Goal: Transaction & Acquisition: Book appointment/travel/reservation

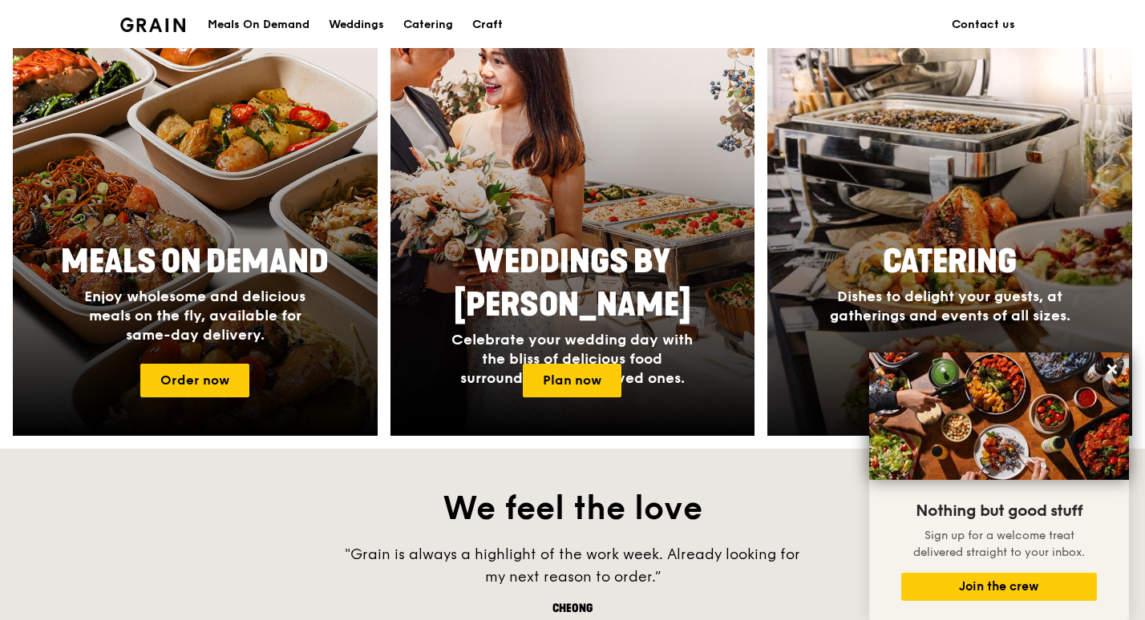
scroll to position [802, 0]
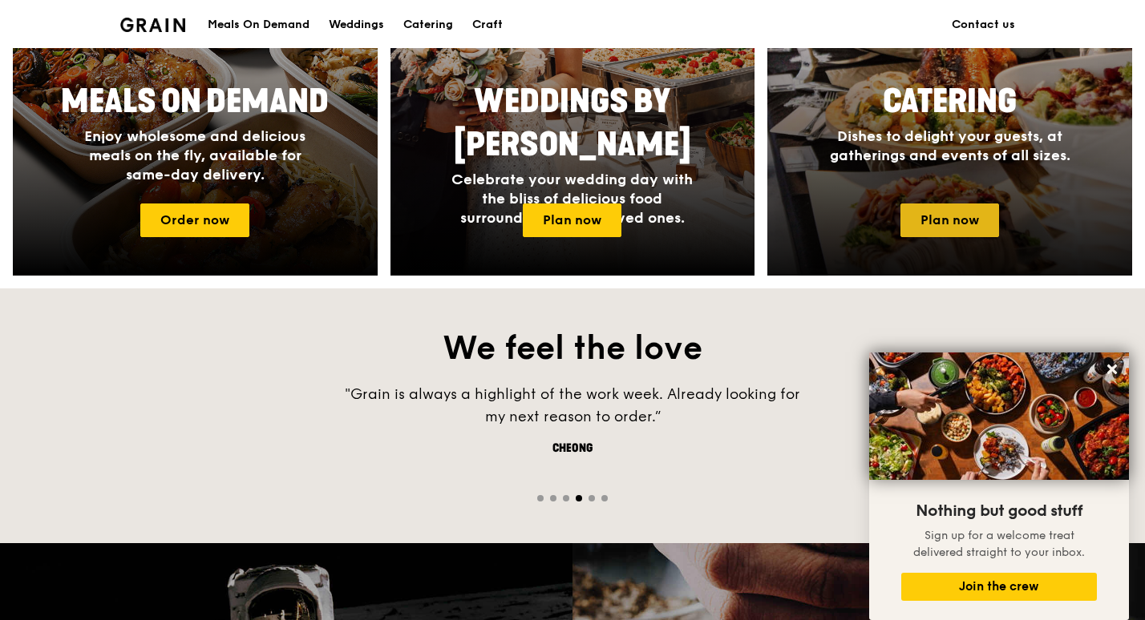
click at [922, 217] on link "Plan now" at bounding box center [949, 221] width 99 height 34
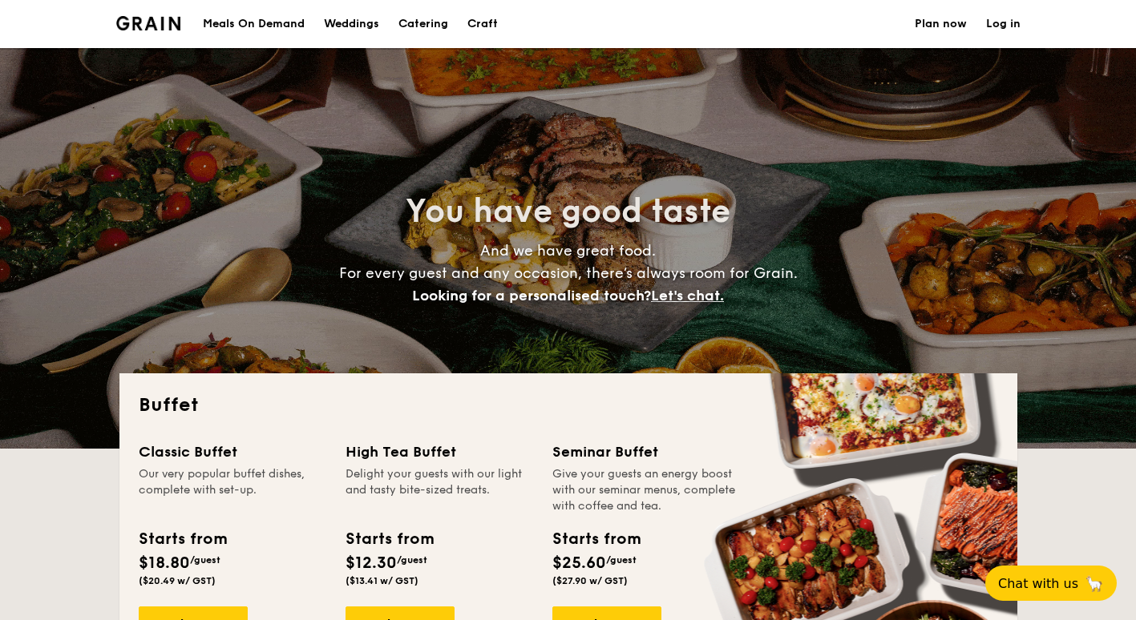
select select
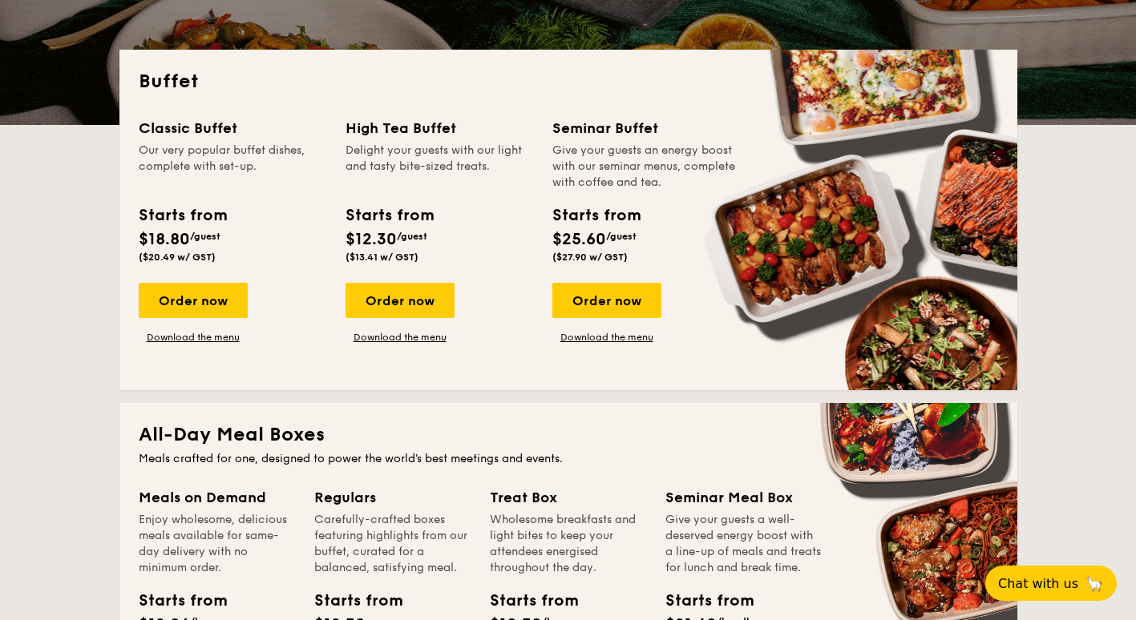
scroll to position [321, 0]
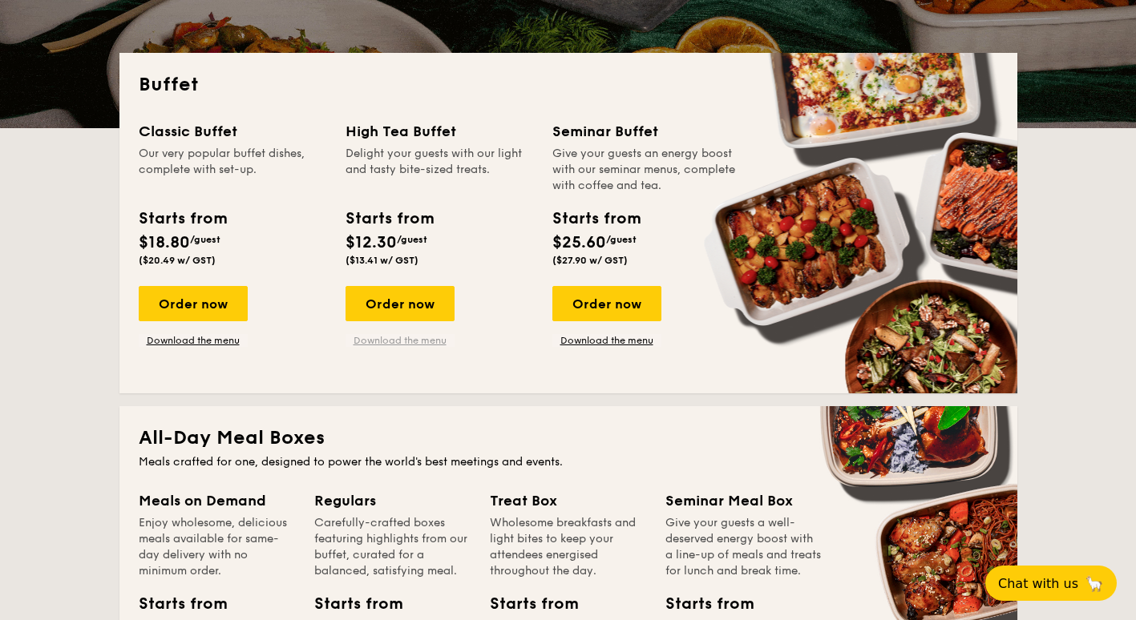
click at [408, 338] on link "Download the menu" at bounding box center [399, 340] width 109 height 13
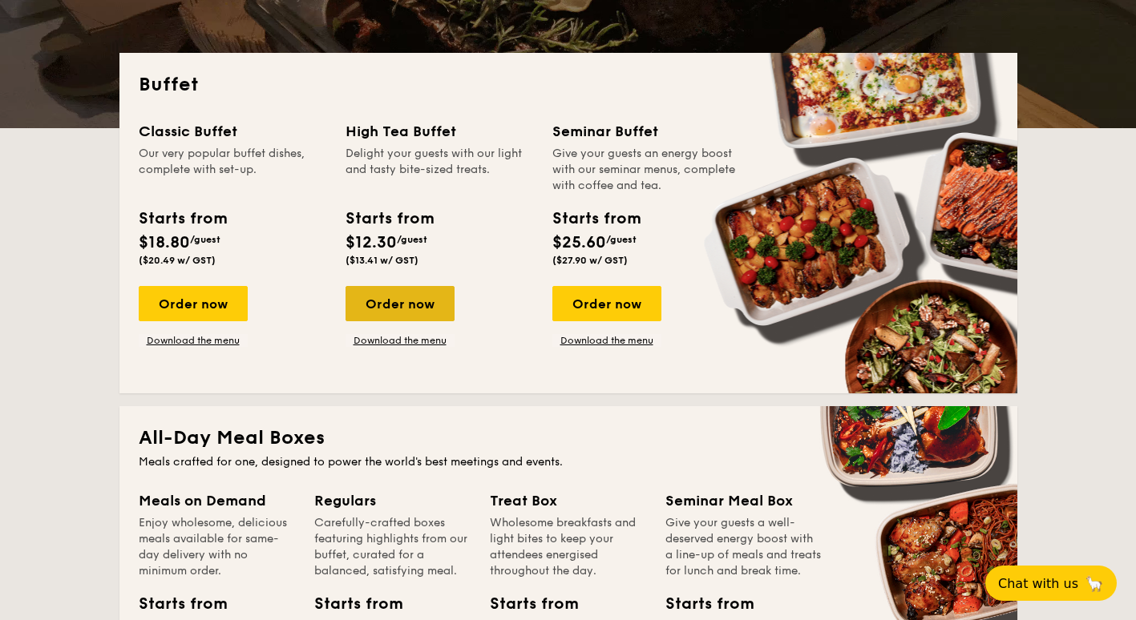
click at [406, 301] on div "Order now" at bounding box center [399, 303] width 109 height 35
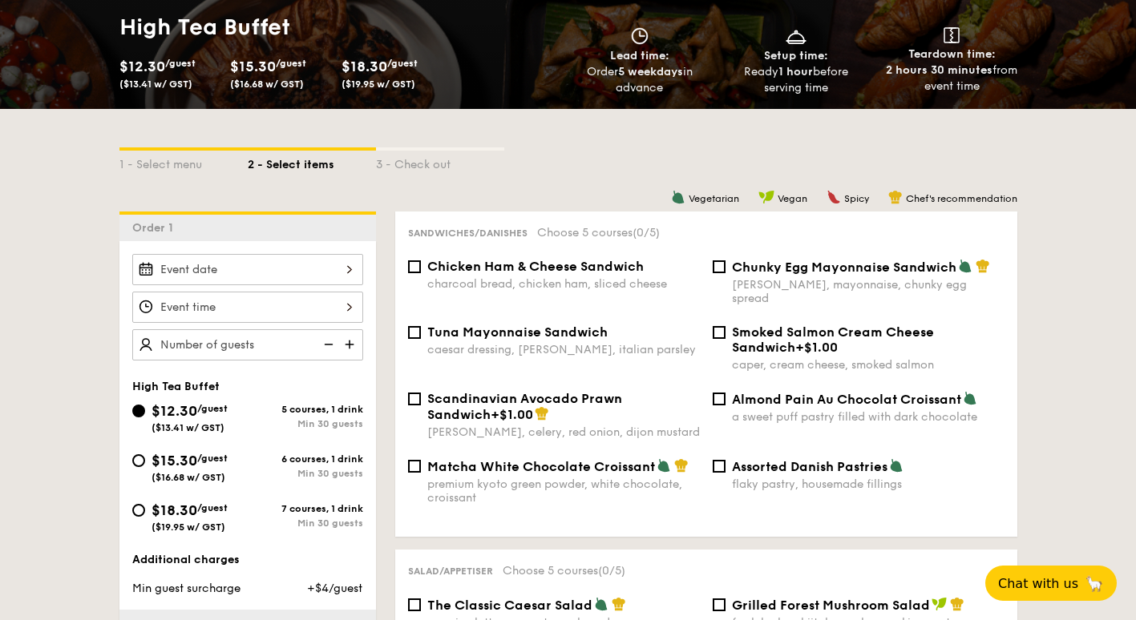
scroll to position [321, 0]
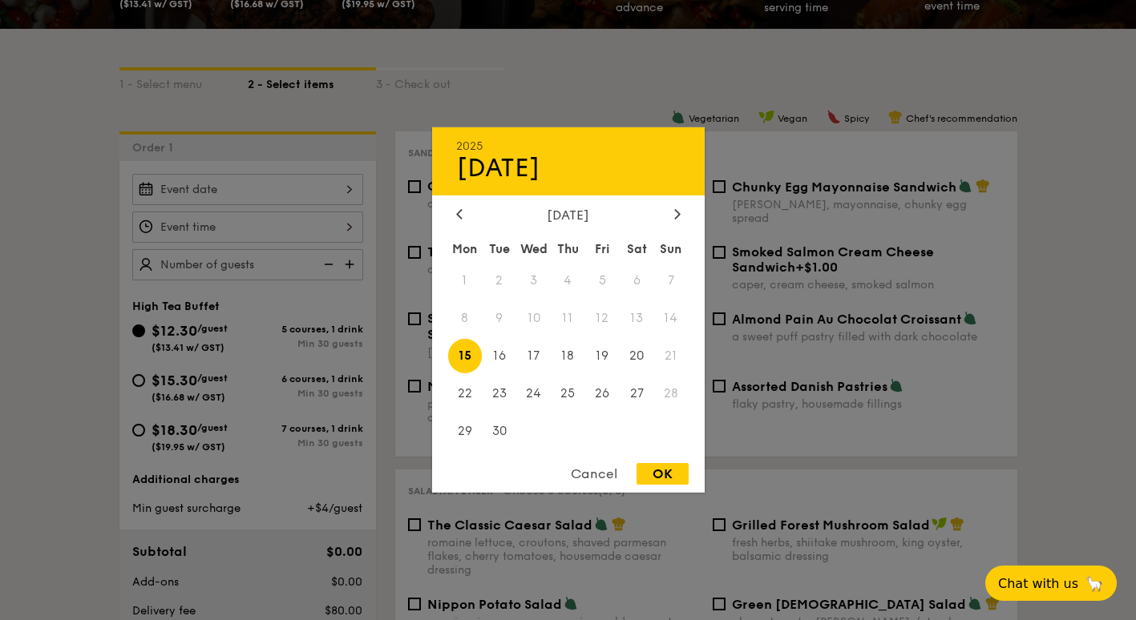
click at [283, 187] on div "2025 Sep [DATE] Tue Wed Thu Fri Sat Sun 1 2 3 4 5 6 7 8 9 10 11 12 13 14 15 16 …" at bounding box center [247, 189] width 231 height 31
click at [681, 208] on div at bounding box center [677, 215] width 14 height 15
click at [534, 321] on span "8" at bounding box center [533, 318] width 34 height 34
click at [648, 475] on div "OK" at bounding box center [662, 474] width 52 height 22
type input "[DATE]"
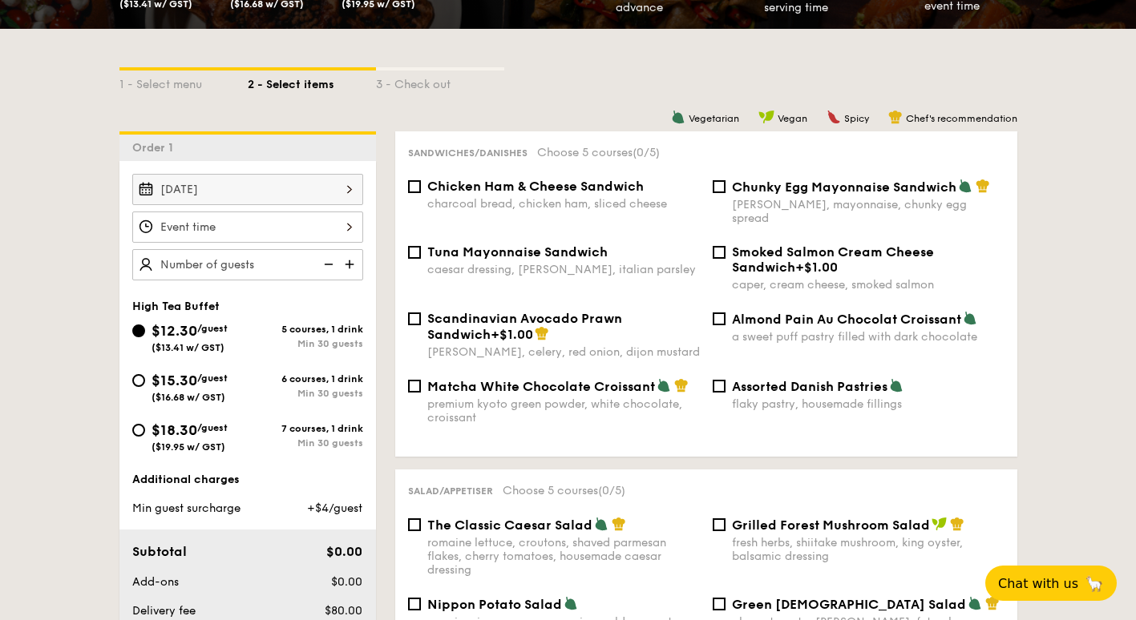
click at [299, 226] on div "12 1 2 3 4 5 6 7 8 9 10 11 00 15 30 45 am pm Cancel OK" at bounding box center [247, 227] width 231 height 31
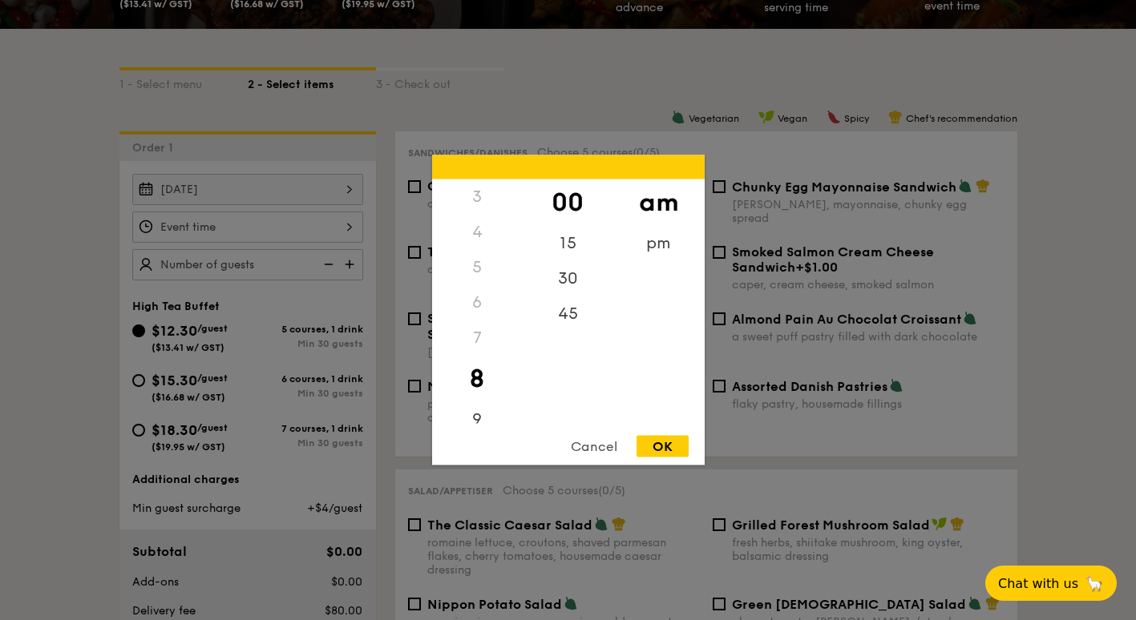
scroll to position [190, 0]
click at [486, 378] on div "10" at bounding box center [477, 376] width 91 height 46
click at [673, 440] on div "OK" at bounding box center [662, 447] width 52 height 22
type input "10:00AM"
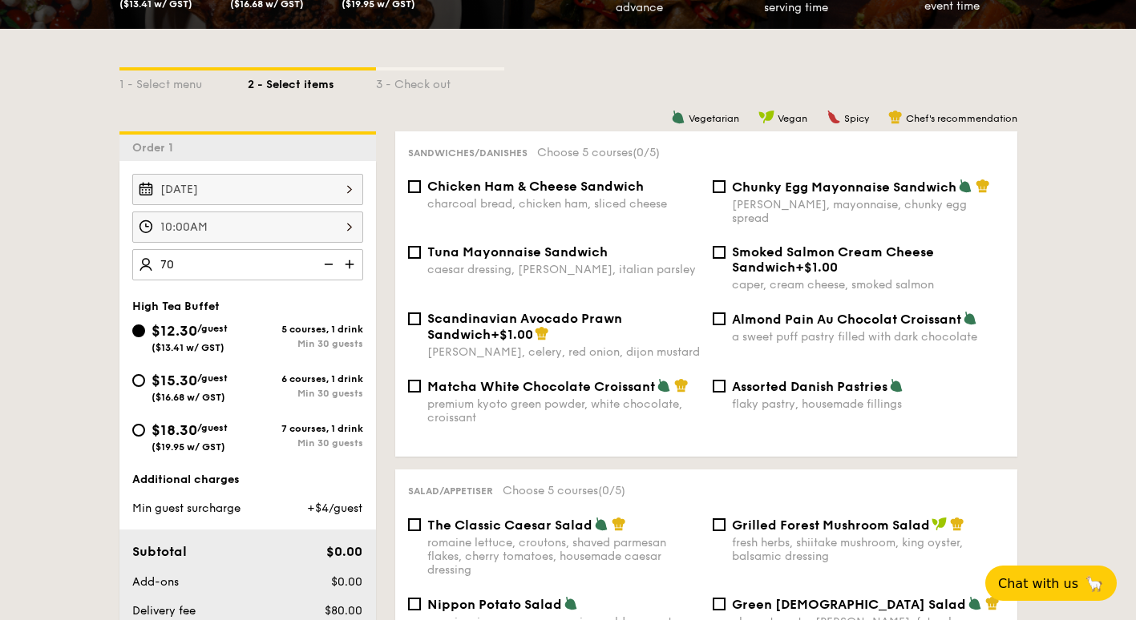
type input "70 guests"
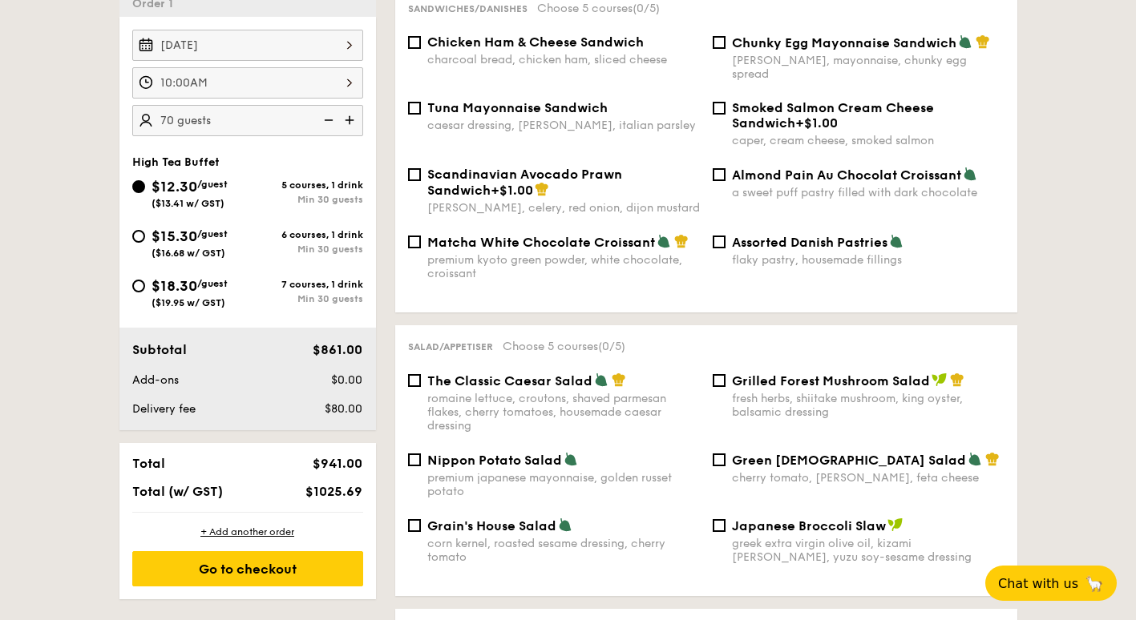
scroll to position [481, 0]
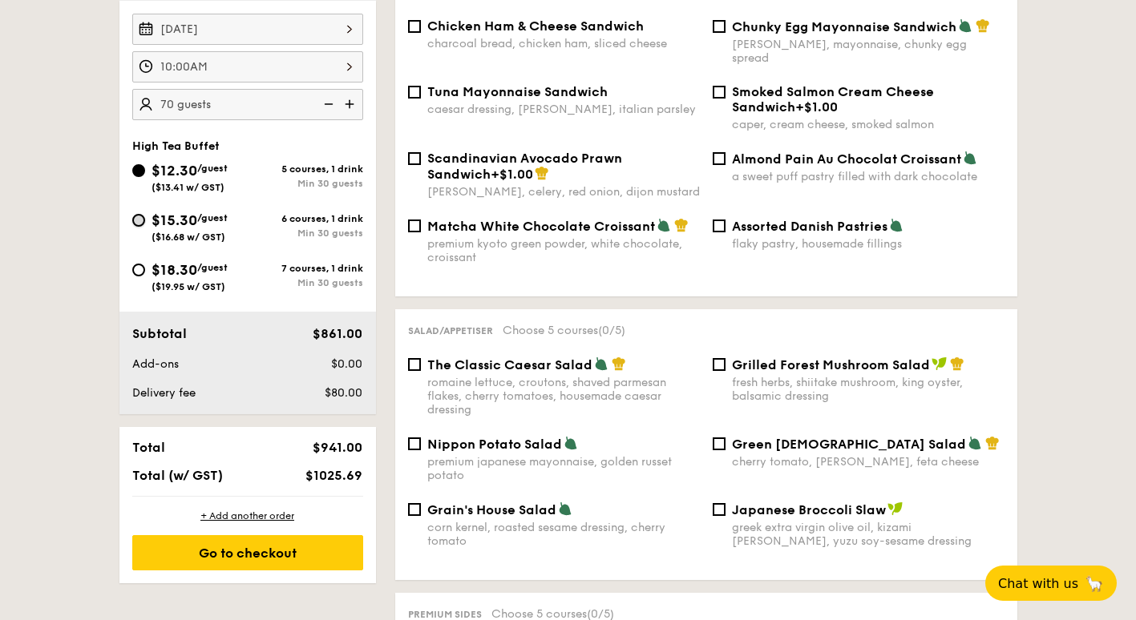
click at [134, 216] on input "$15.30 /guest ($16.68 w/ GST) 6 courses, 1 drink Min 30 guests" at bounding box center [138, 220] width 13 height 13
radio input "true"
click at [138, 269] on input "$18.30 /guest ($19.95 w/ GST) 7 courses, 1 drink Min 30 guests" at bounding box center [138, 270] width 13 height 13
radio input "true"
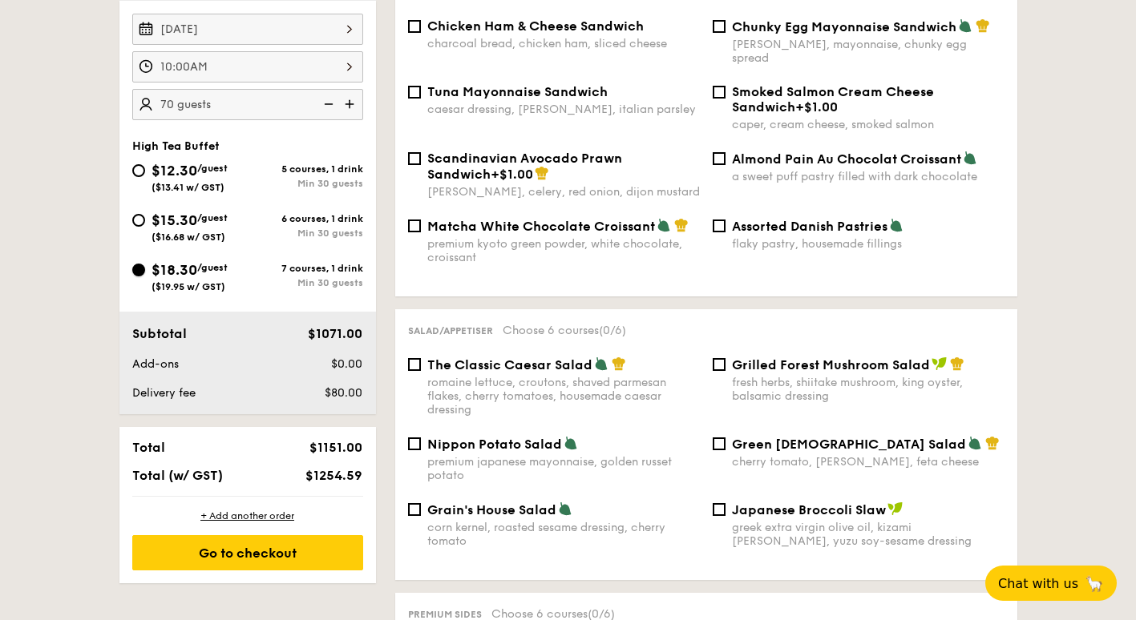
radio input "true"
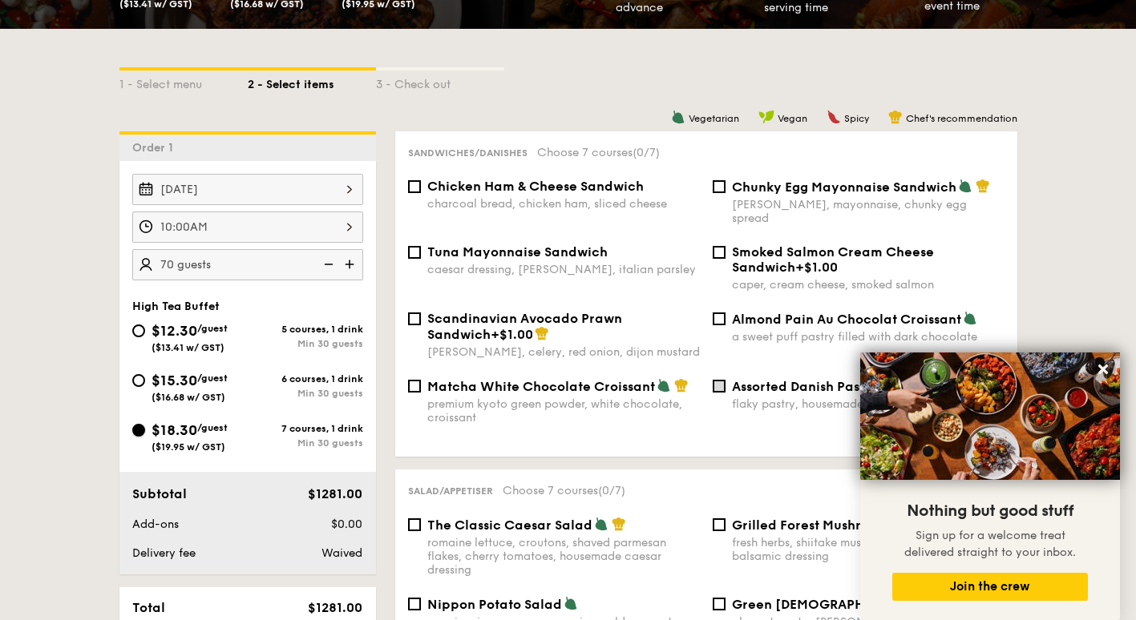
scroll to position [401, 0]
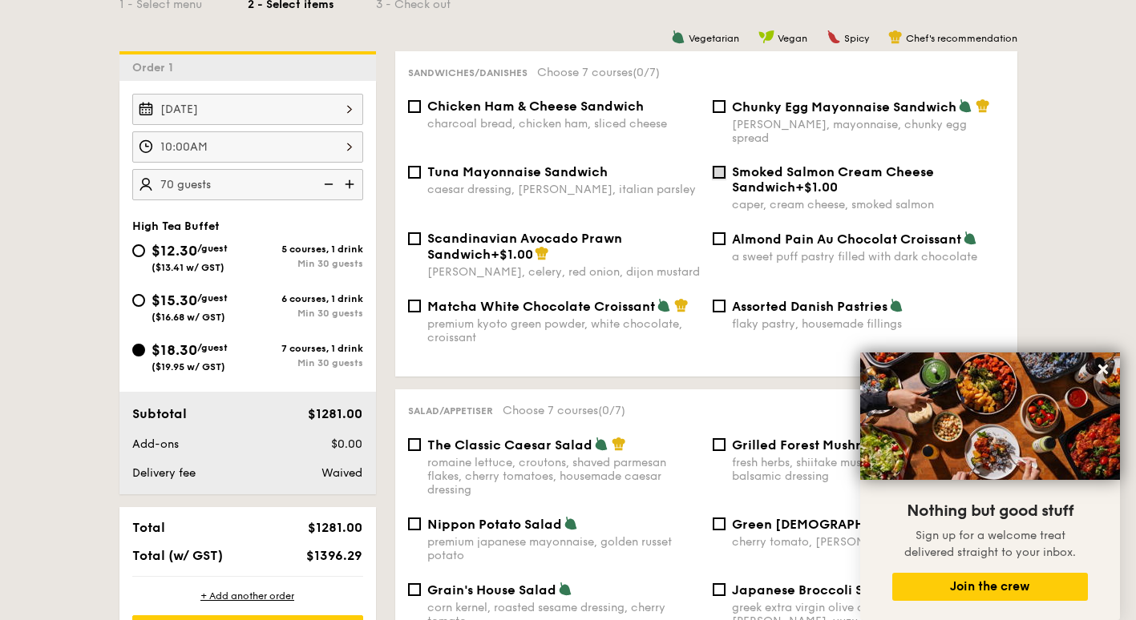
click at [716, 166] on input "Smoked Salmon Cream Cheese Sandwich +$1.00 caper, cream cheese, smoked salmon" at bounding box center [719, 172] width 13 height 13
checkbox input "true"
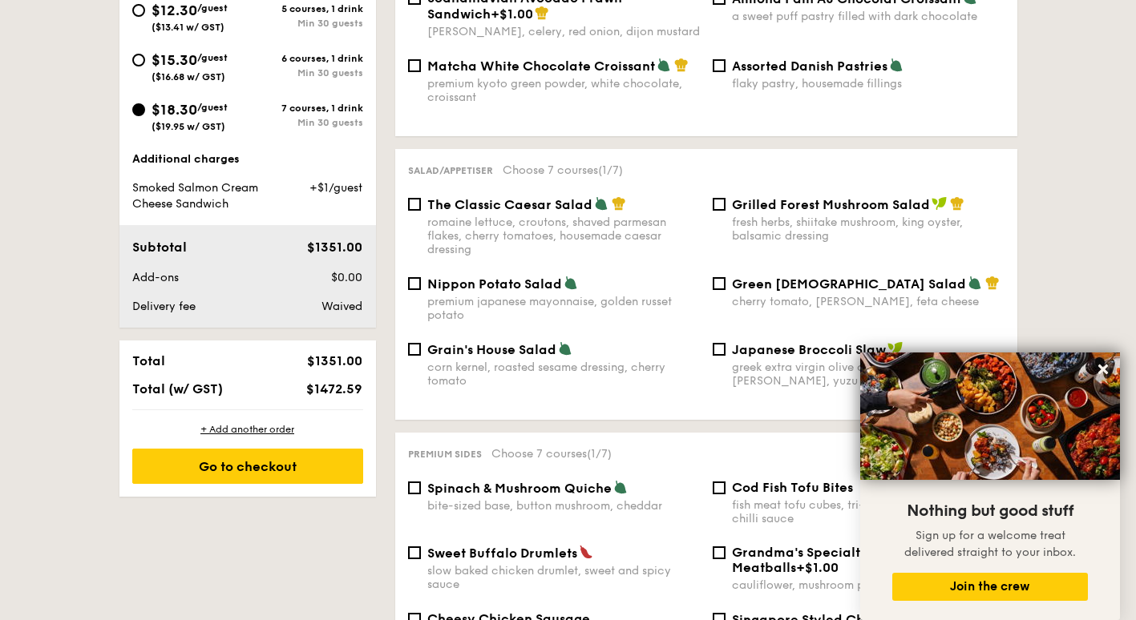
scroll to position [721, 0]
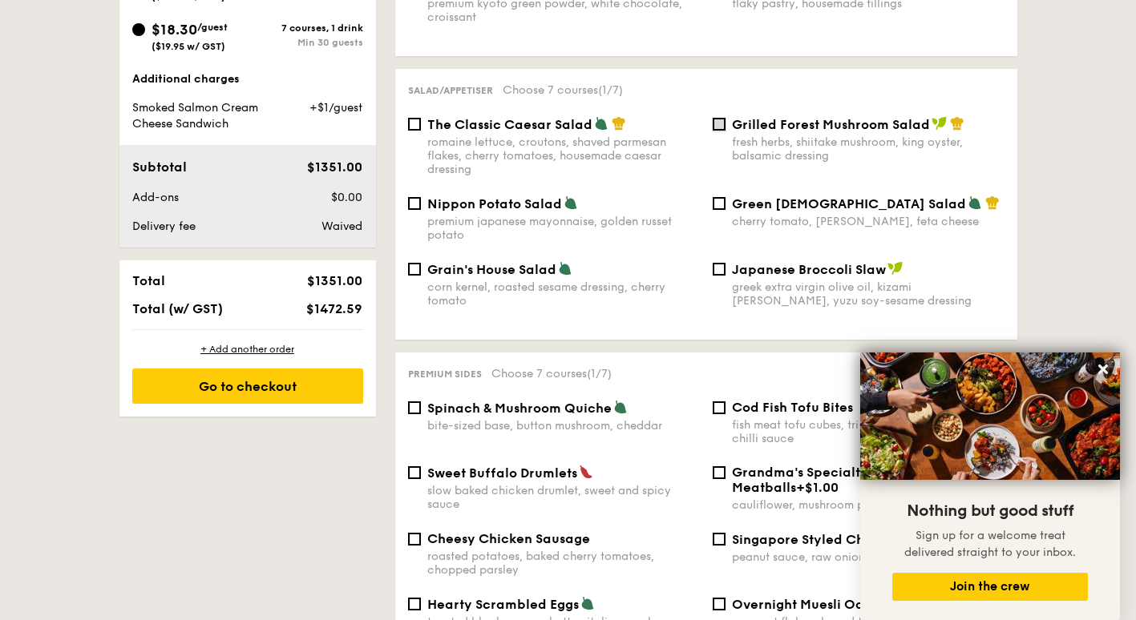
click at [719, 118] on input "Grilled Forest Mushroom Salad fresh herbs, shiitake mushroom, king oyster, bals…" at bounding box center [719, 124] width 13 height 13
checkbox input "true"
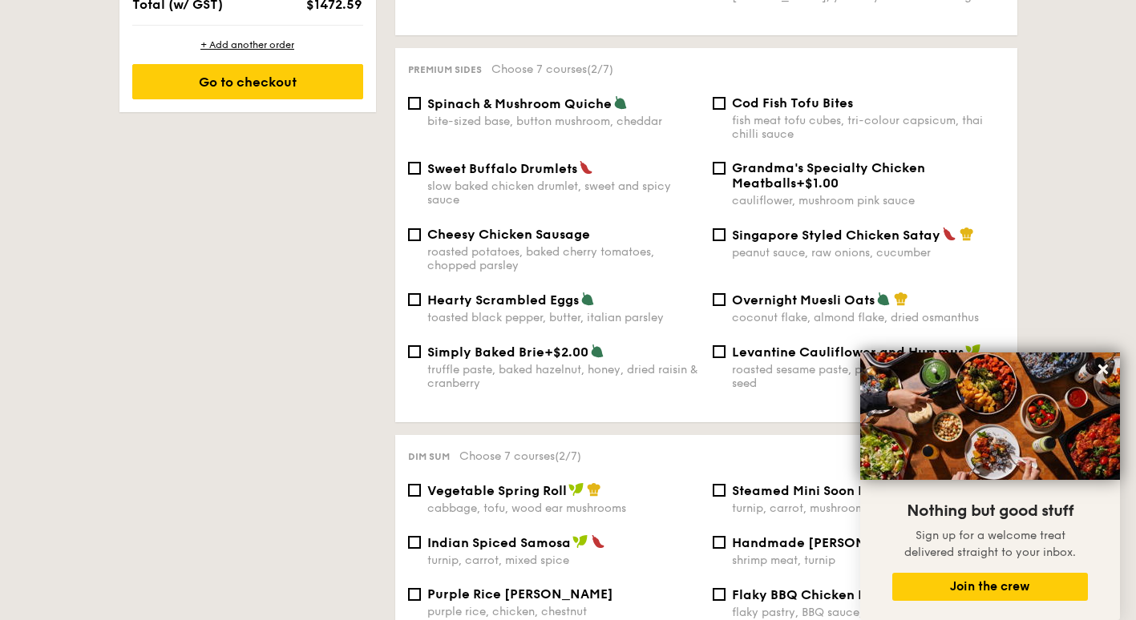
scroll to position [1042, 0]
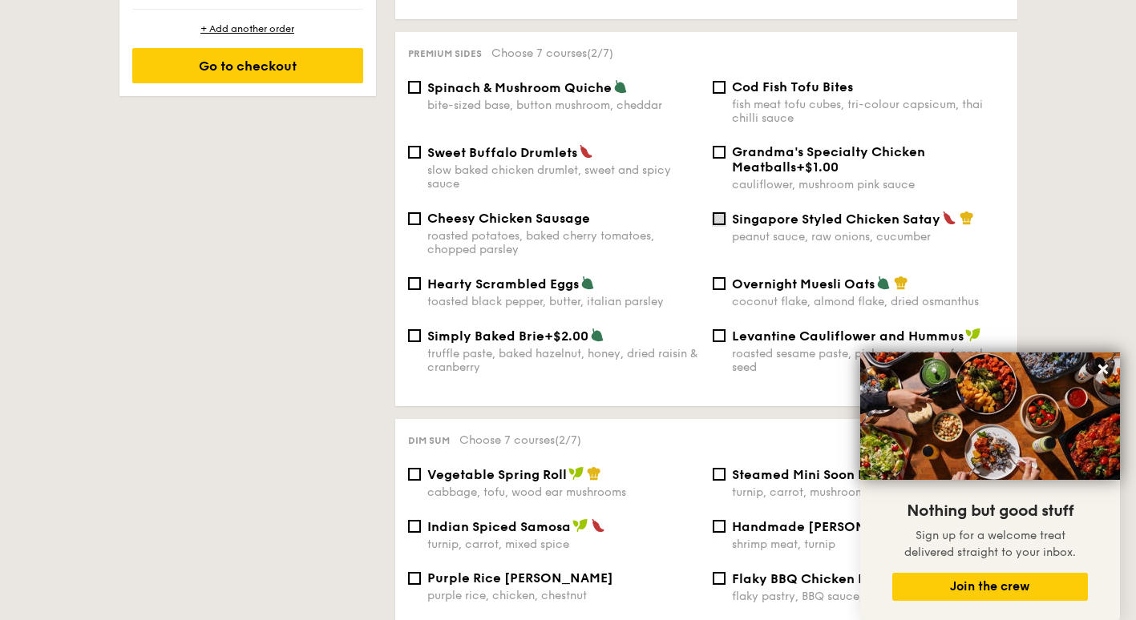
click at [722, 212] on input "Singapore Styled Chicken Satay peanut sauce, raw onions, cucumber" at bounding box center [719, 218] width 13 height 13
checkbox input "true"
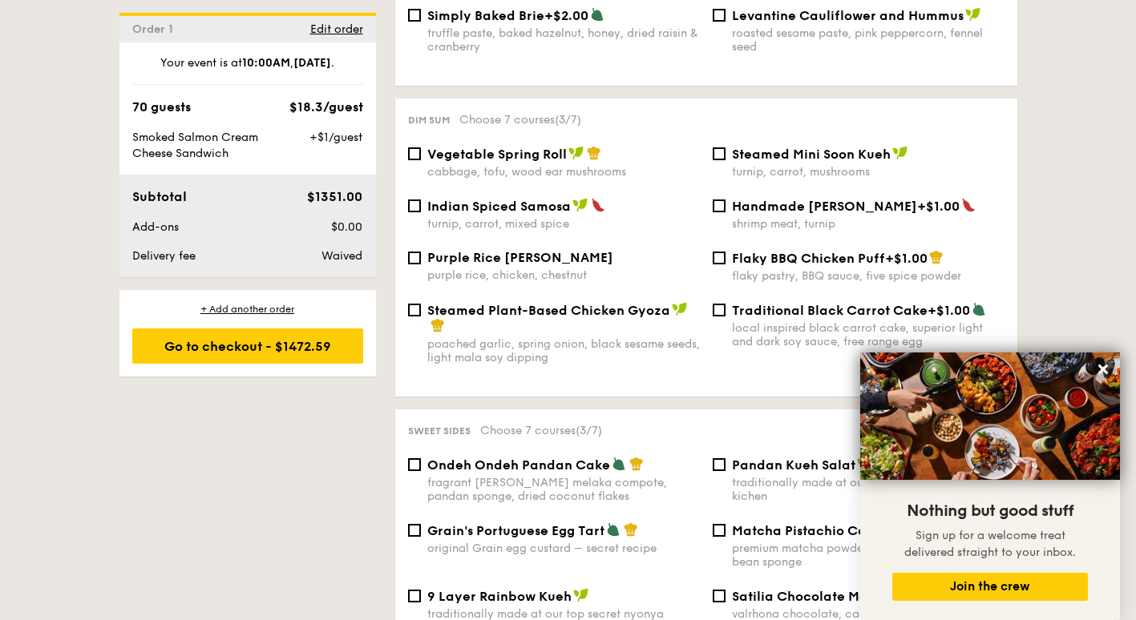
scroll to position [1443, 0]
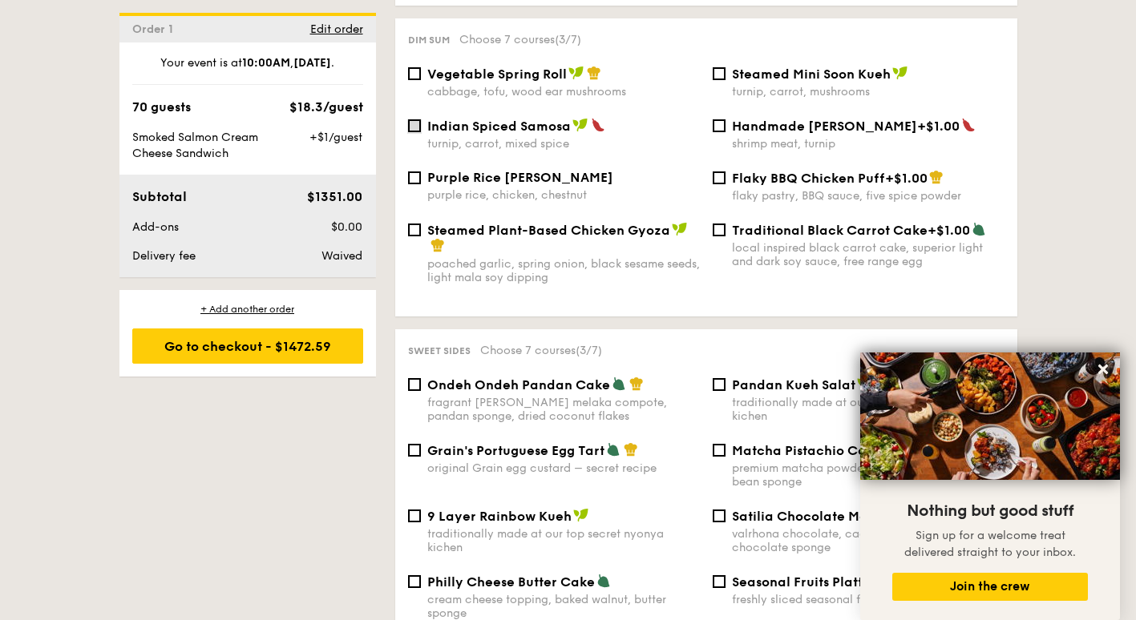
click at [414, 127] on input "Indian Spiced Samosa turnip, carrot, mixed spice" at bounding box center [414, 125] width 13 height 13
checkbox input "true"
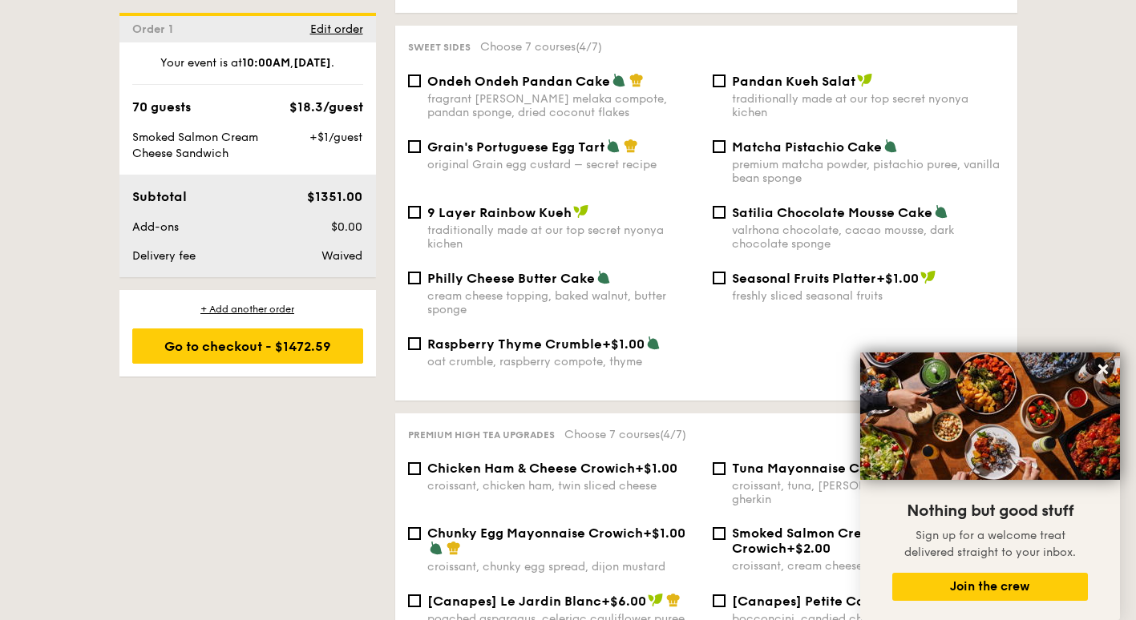
scroll to position [1763, 0]
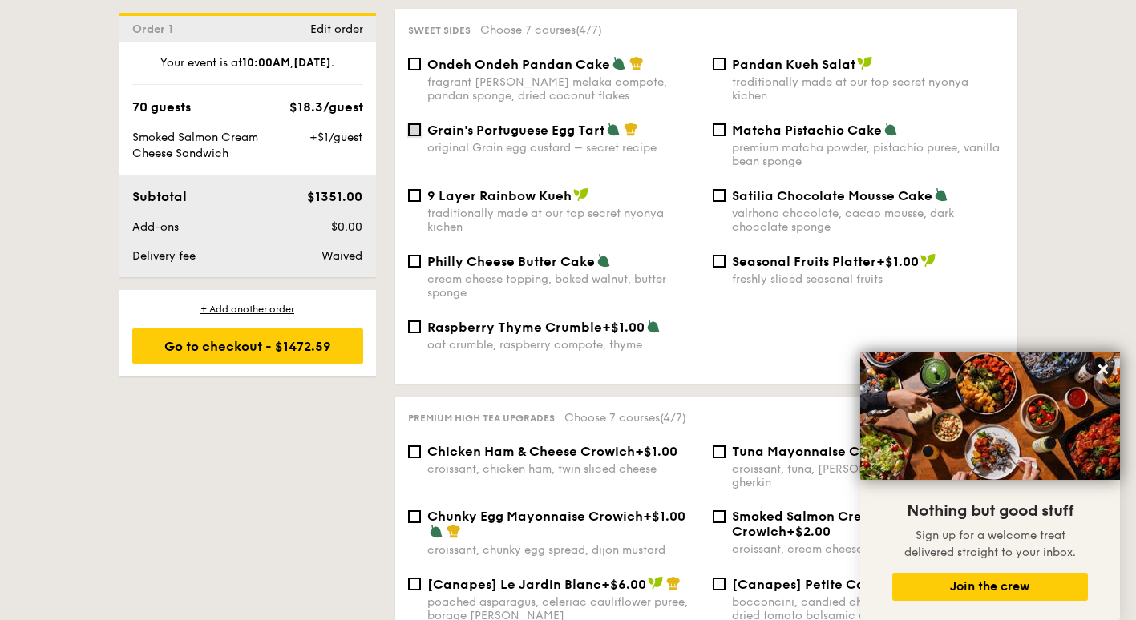
click at [415, 134] on input "Grain's Portuguese Egg Tart original Grain egg custard – secret recipe" at bounding box center [414, 129] width 13 height 13
checkbox input "true"
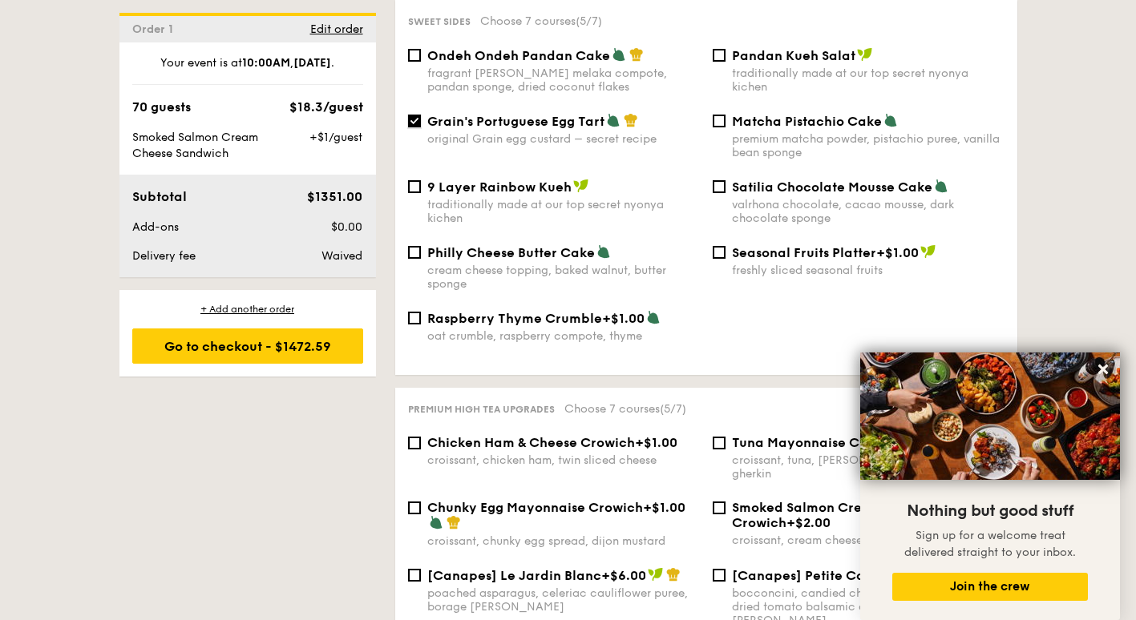
scroll to position [1844, 0]
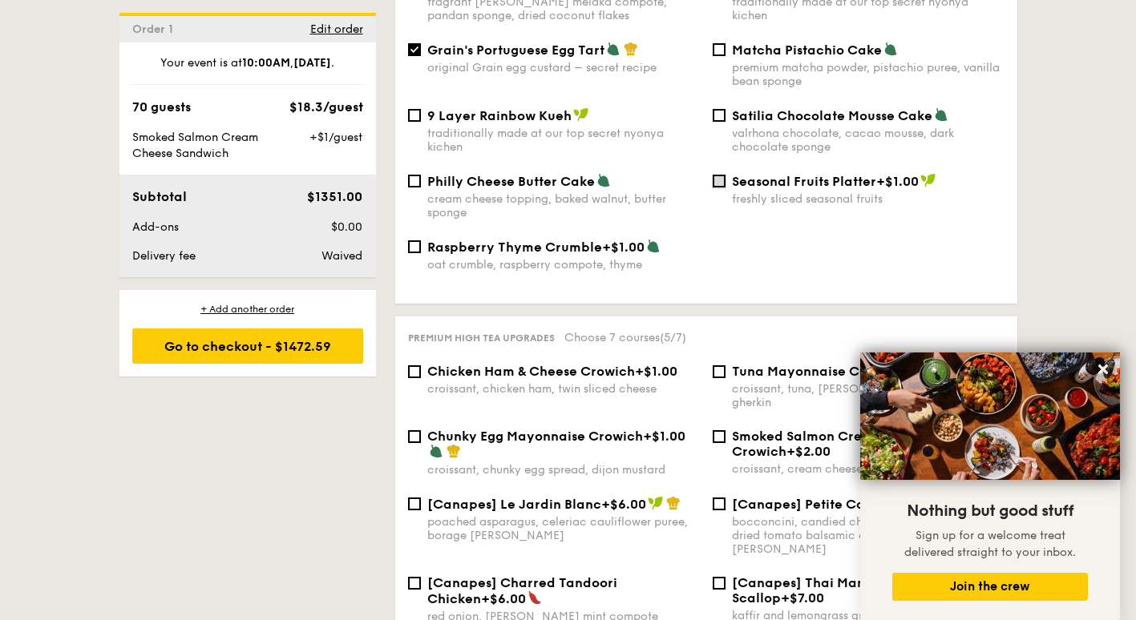
click at [723, 182] on input "Seasonal Fruits Platter +$1.00 freshly sliced seasonal fruits" at bounding box center [719, 181] width 13 height 13
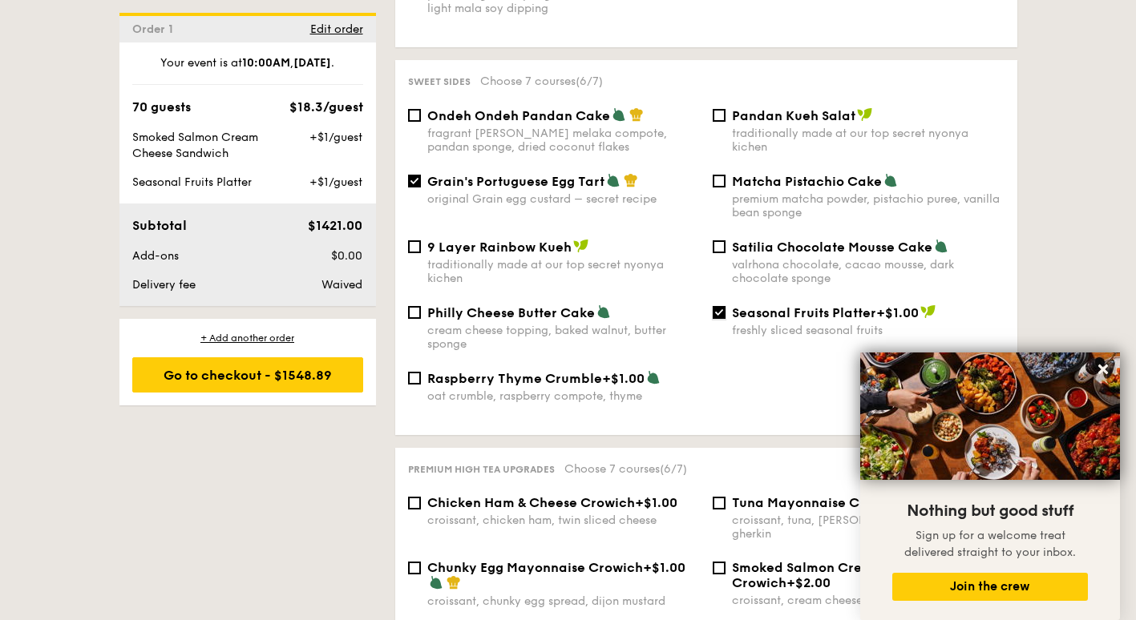
scroll to position [1683, 0]
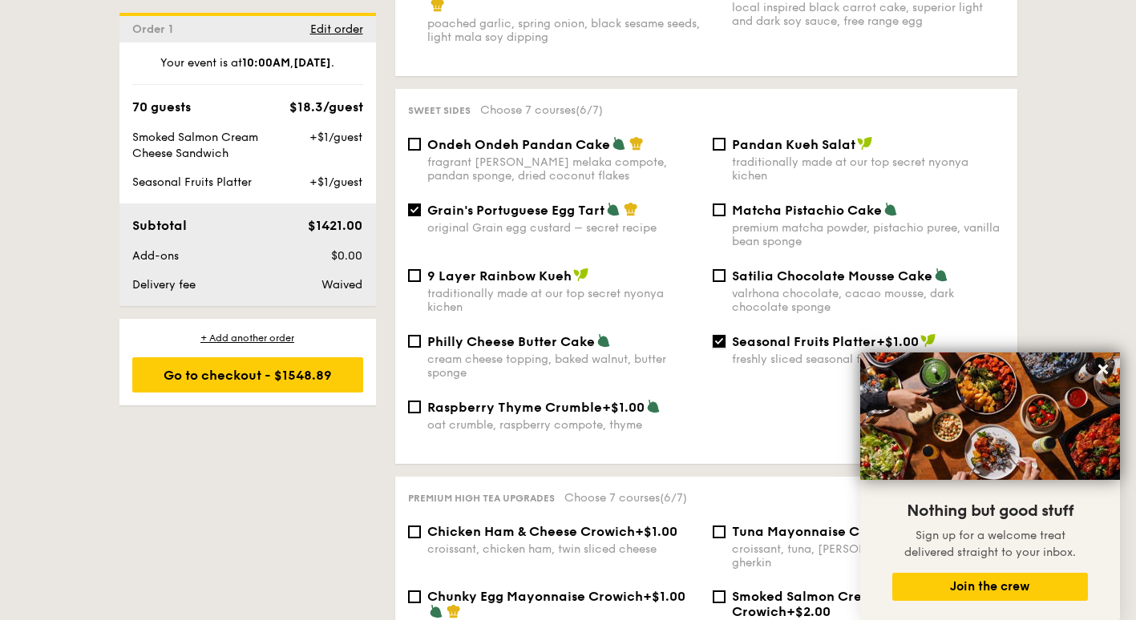
click at [717, 339] on input "Seasonal Fruits Platter +$1.00 freshly sliced seasonal fruits" at bounding box center [719, 341] width 13 height 13
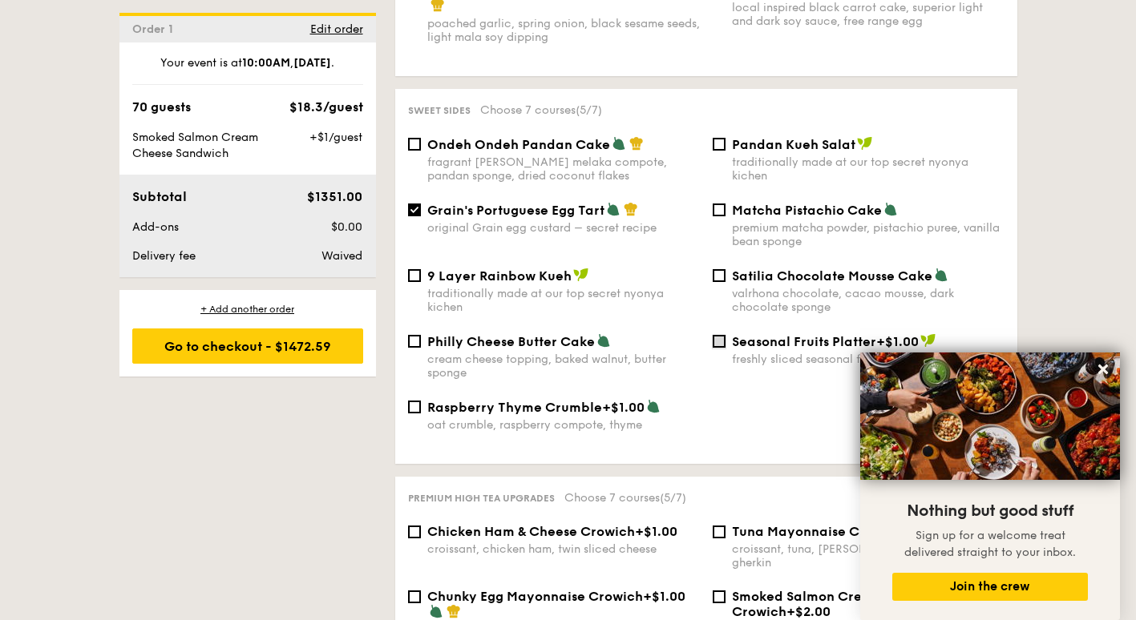
click at [713, 343] on input "Seasonal Fruits Platter +$1.00 freshly sliced seasonal fruits" at bounding box center [719, 341] width 13 height 13
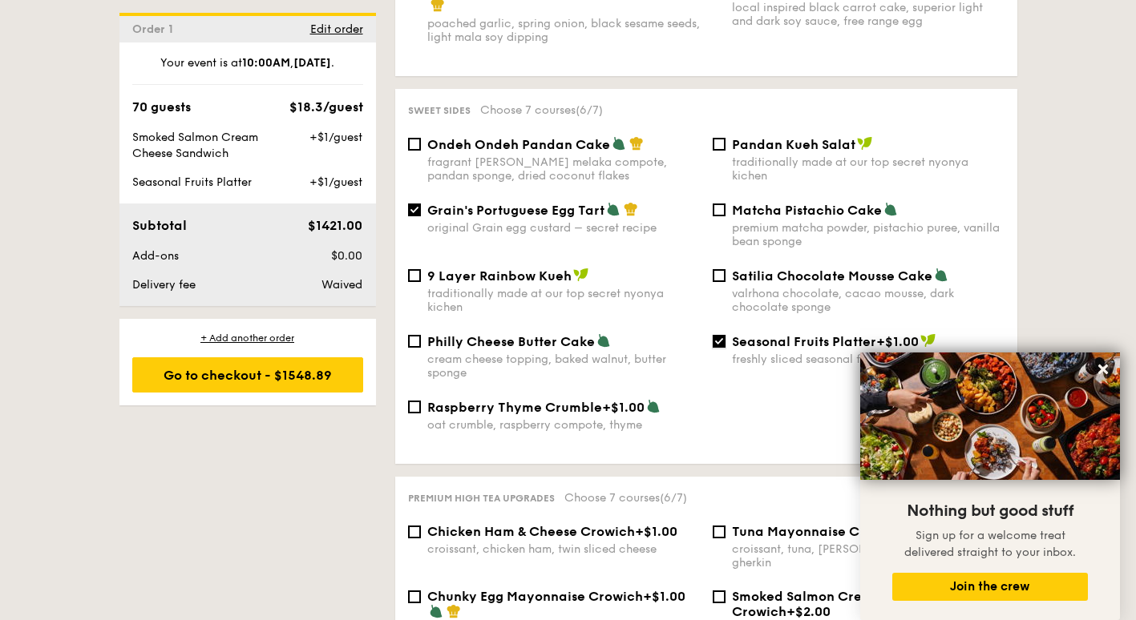
click at [718, 341] on input "Seasonal Fruits Platter +$1.00 freshly sliced seasonal fruits" at bounding box center [719, 341] width 13 height 13
checkbox input "false"
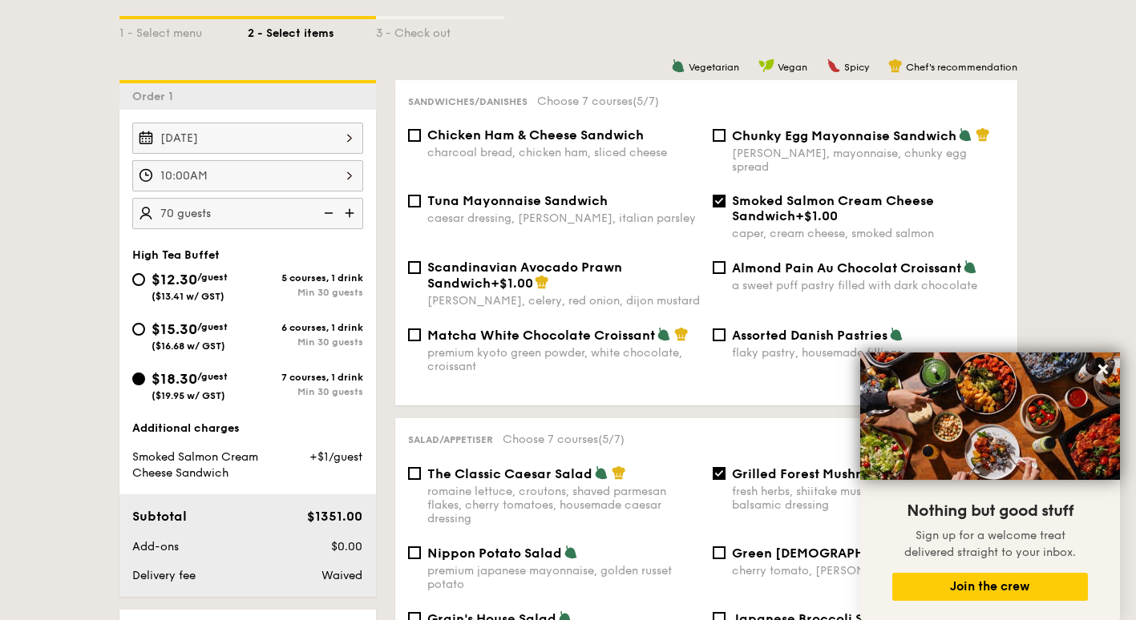
scroll to position [401, 0]
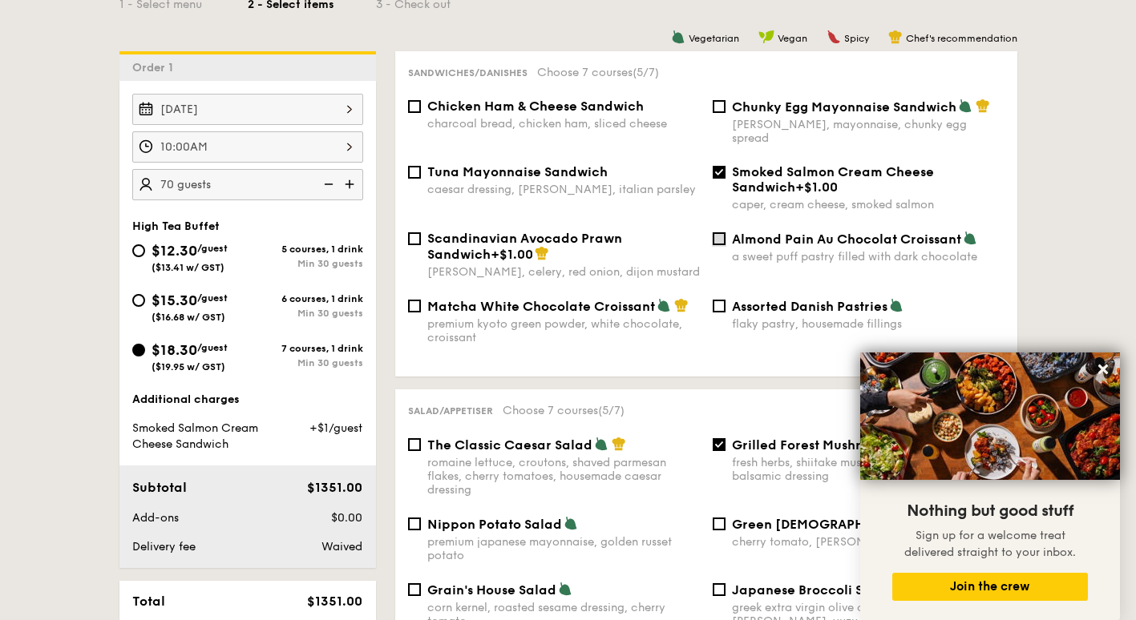
click at [723, 232] on input "Almond Pain Au Chocolat Croissant a sweet puff pastry filled with dark chocolate" at bounding box center [719, 238] width 13 height 13
checkbox input "true"
click at [715, 166] on input "Smoked Salmon Cream Cheese Sandwich +$1.00 caper, cream cheese, smoked salmon" at bounding box center [719, 172] width 13 height 13
checkbox input "false"
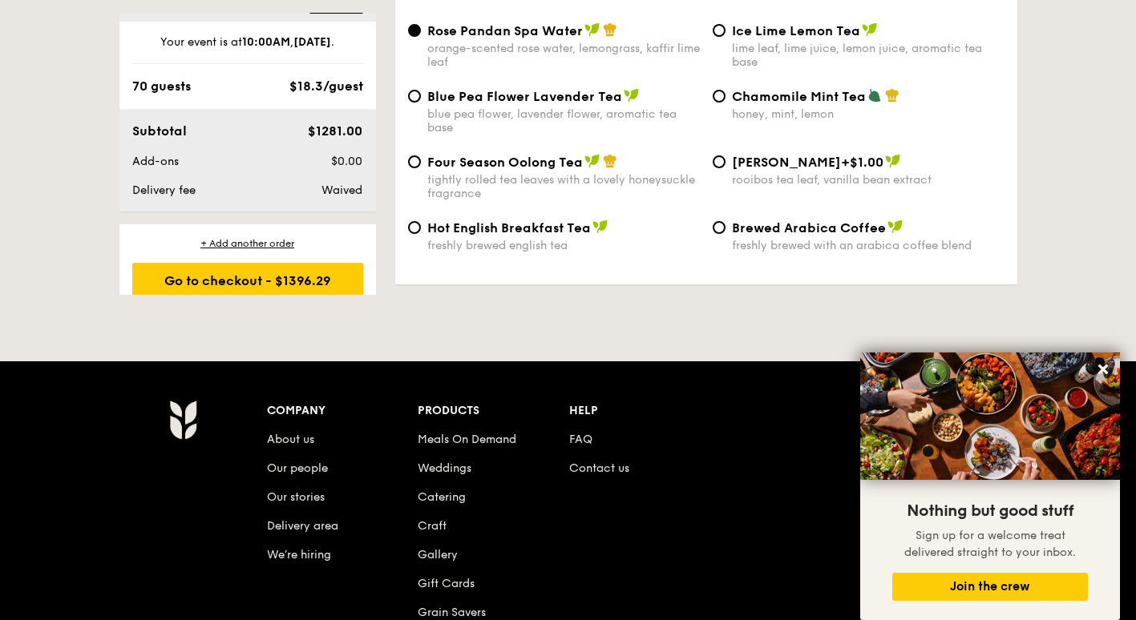
scroll to position [38, 0]
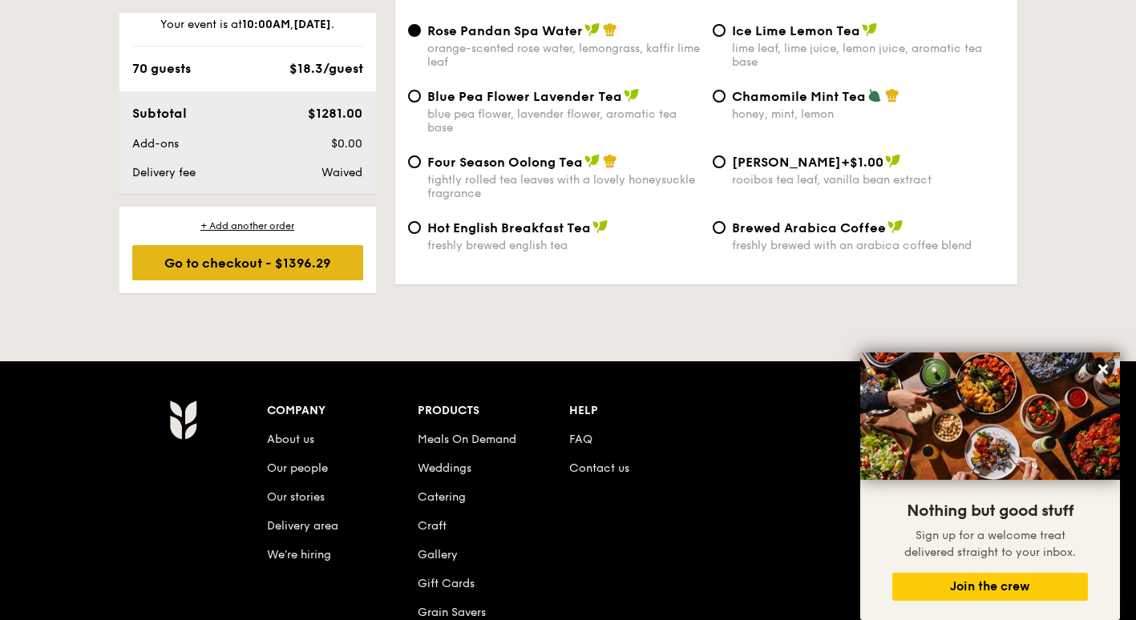
click at [225, 261] on div "Go to checkout - $1396.29" at bounding box center [247, 262] width 231 height 35
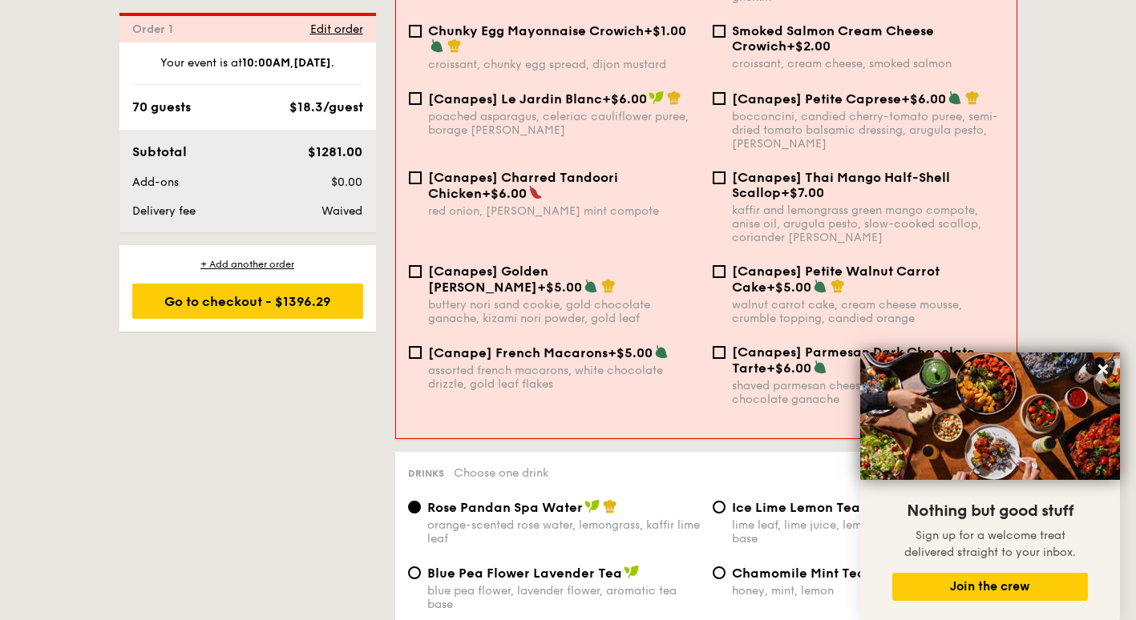
scroll to position [2592, 0]
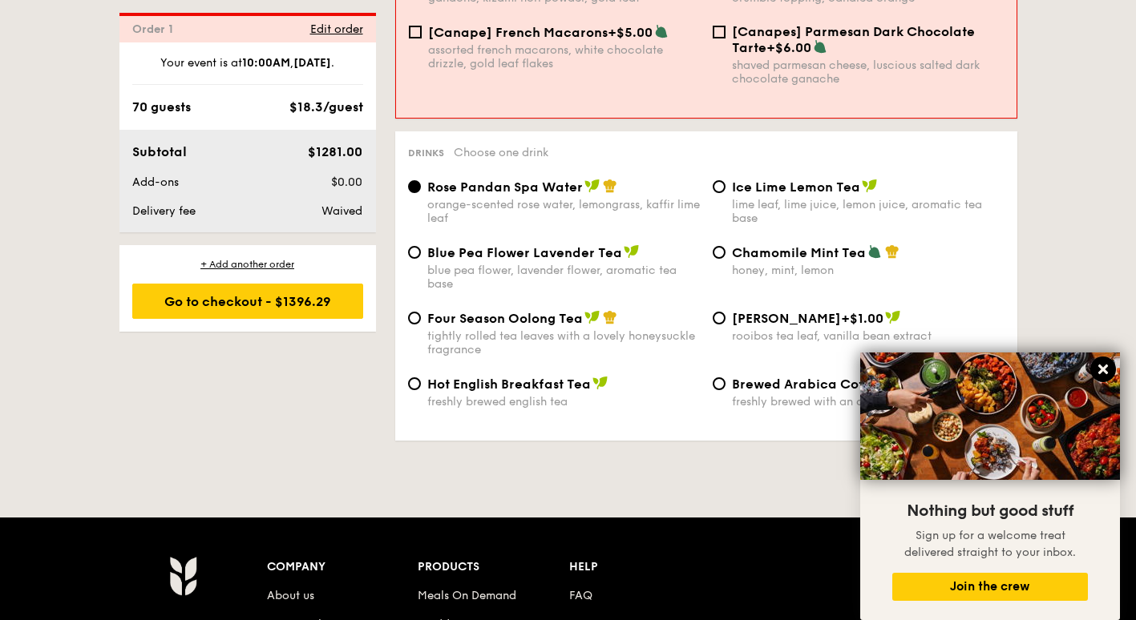
click at [1102, 371] on icon at bounding box center [1103, 370] width 10 height 10
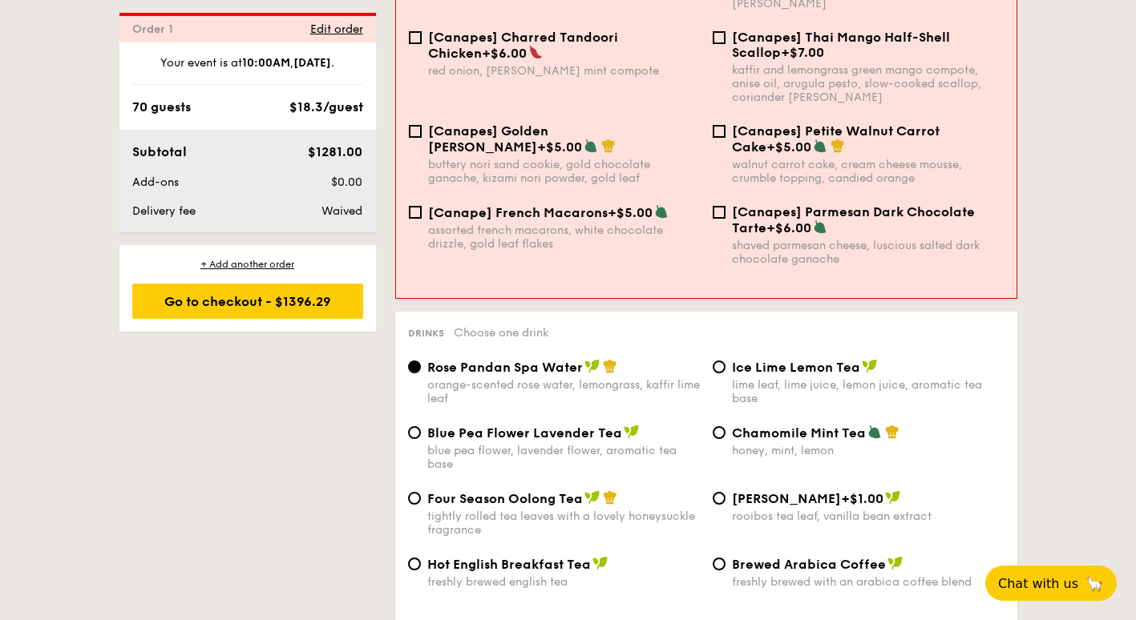
scroll to position [2485, 0]
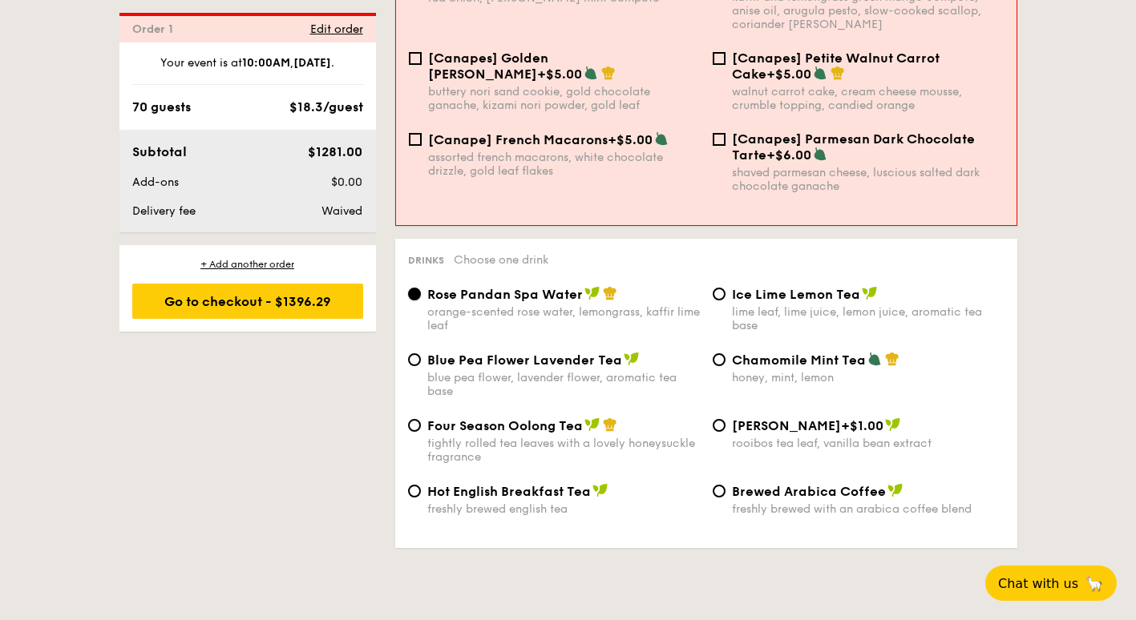
click at [414, 288] on input "Rose Pandan Spa Water orange-scented rose water, lemongrass, kaffir lime leaf" at bounding box center [414, 294] width 13 height 13
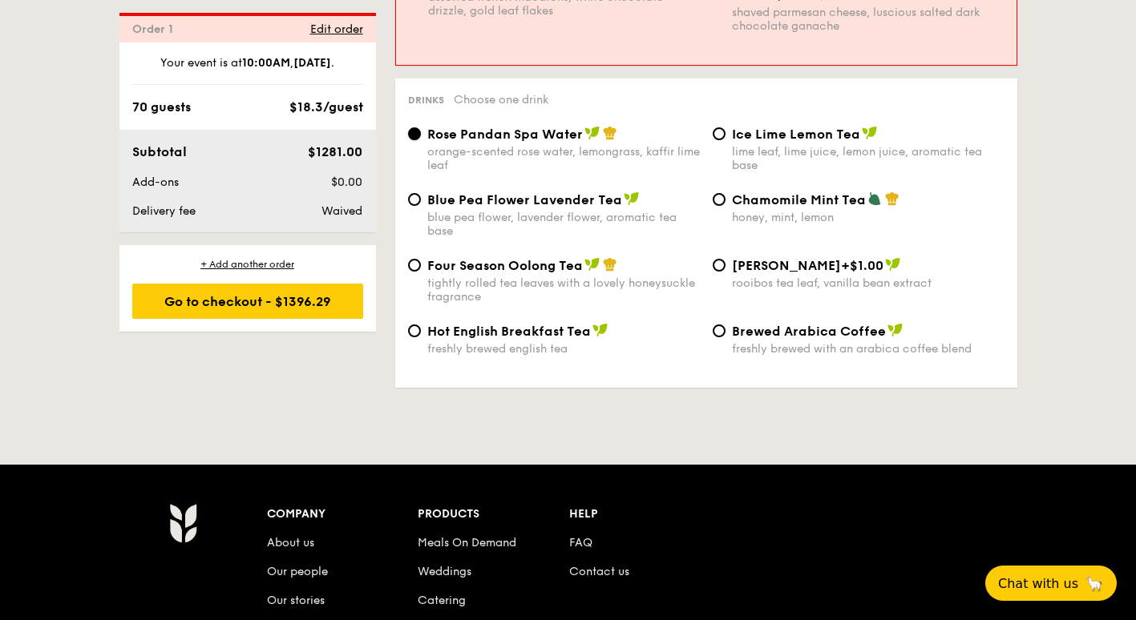
scroll to position [2325, 0]
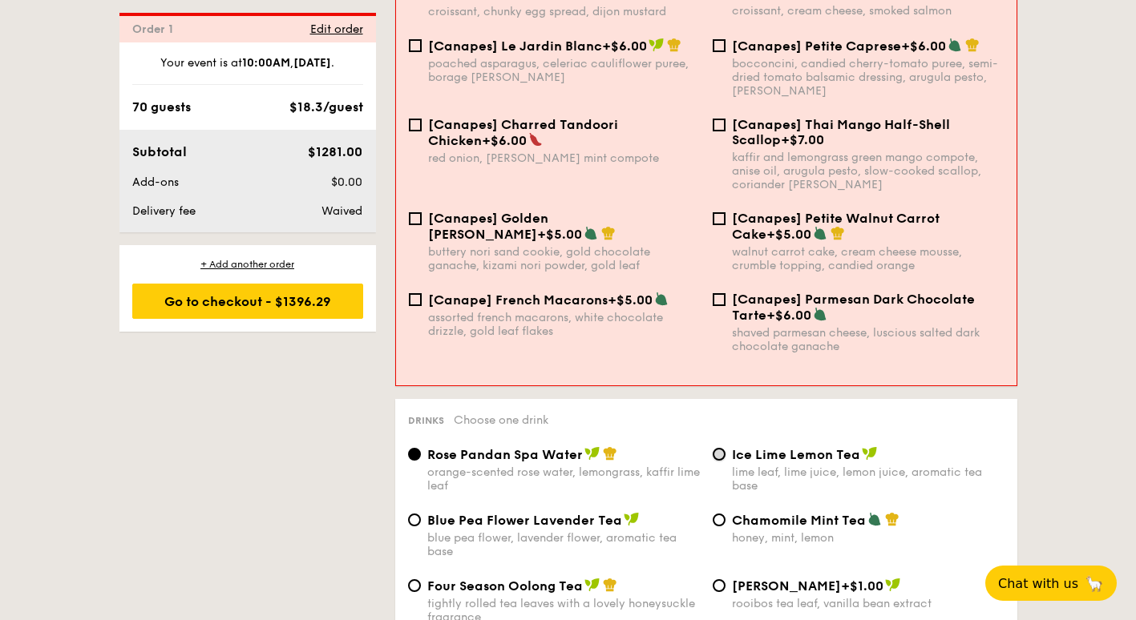
click at [715, 448] on input "Ice Lime Lemon Tea lime leaf, lime juice, lemon juice, aromatic tea base" at bounding box center [719, 454] width 13 height 13
radio input "true"
click at [418, 448] on input "Rose Pandan Spa Water orange-scented rose water, lemongrass, kaffir lime leaf" at bounding box center [414, 454] width 13 height 13
radio input "true"
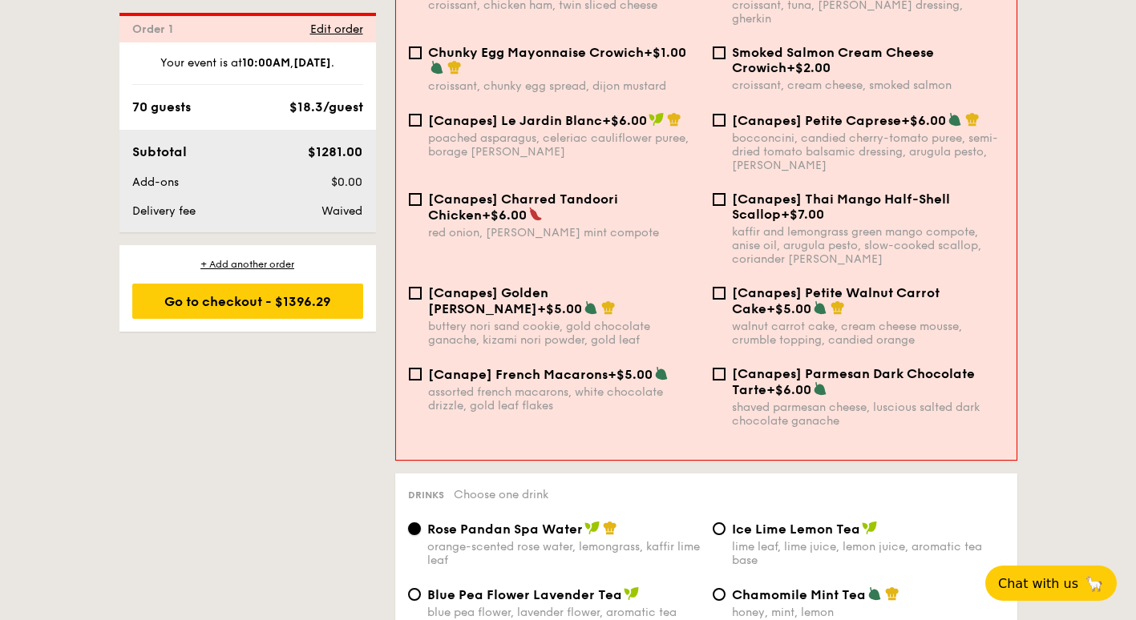
scroll to position [2084, 0]
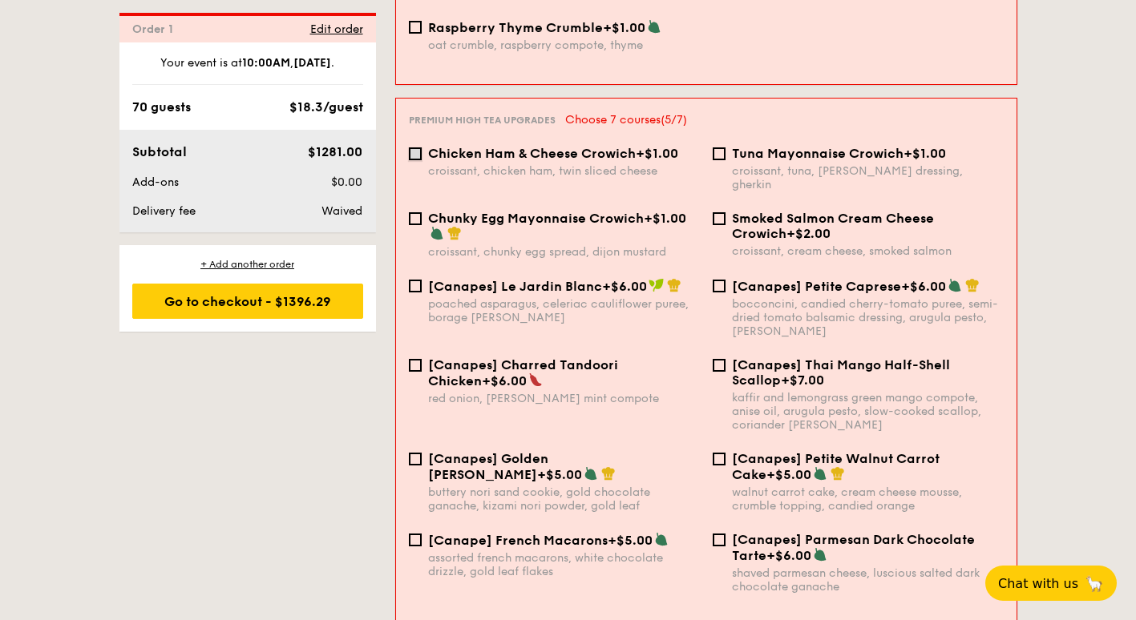
click at [416, 147] on input "Chicken Ham & Cheese Crowich +$1.00 croissant, chicken ham, twin sliced cheese" at bounding box center [415, 153] width 13 height 13
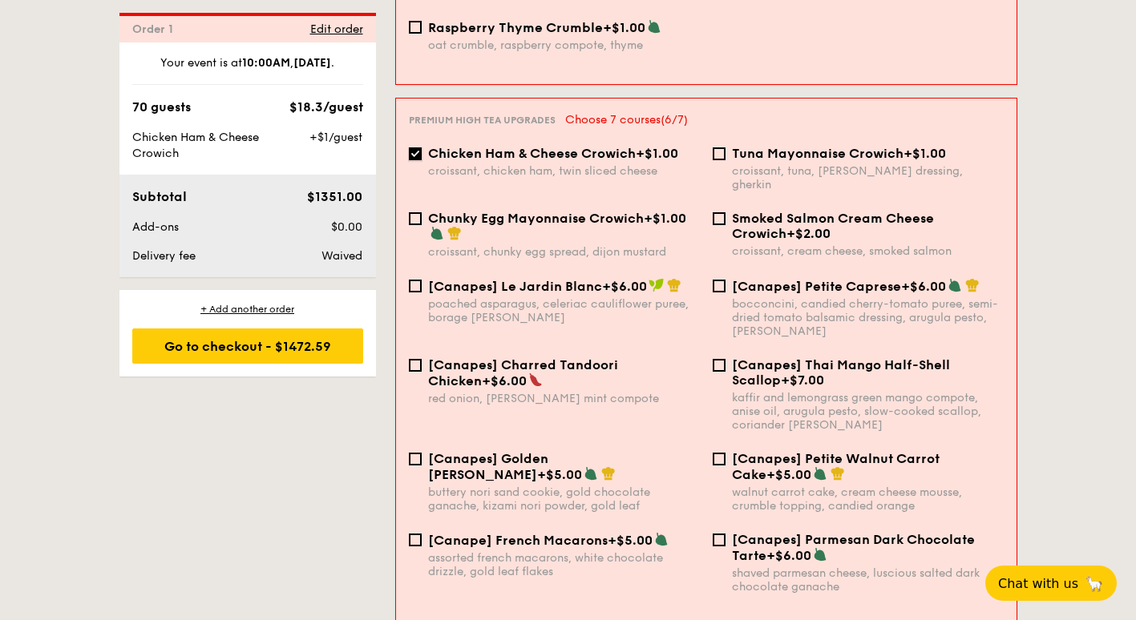
click at [417, 147] on input "Chicken Ham & Cheese Crowich +$1.00 croissant, chicken ham, twin sliced cheese" at bounding box center [415, 153] width 13 height 13
checkbox input "false"
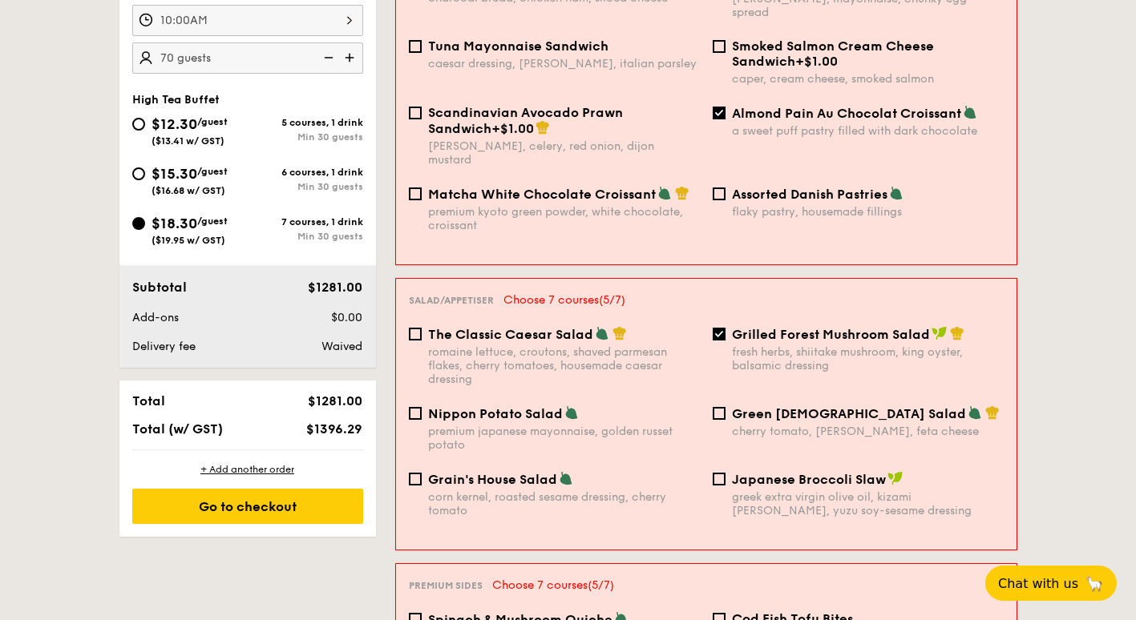
scroll to position [561, 0]
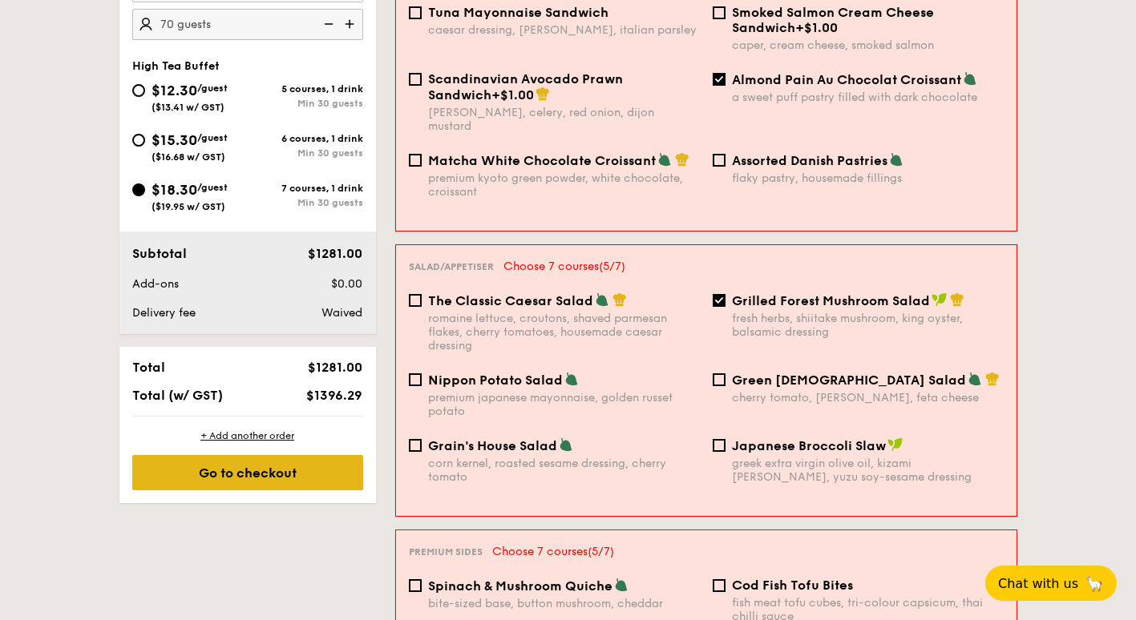
click at [253, 471] on div "Go to checkout" at bounding box center [247, 472] width 231 height 35
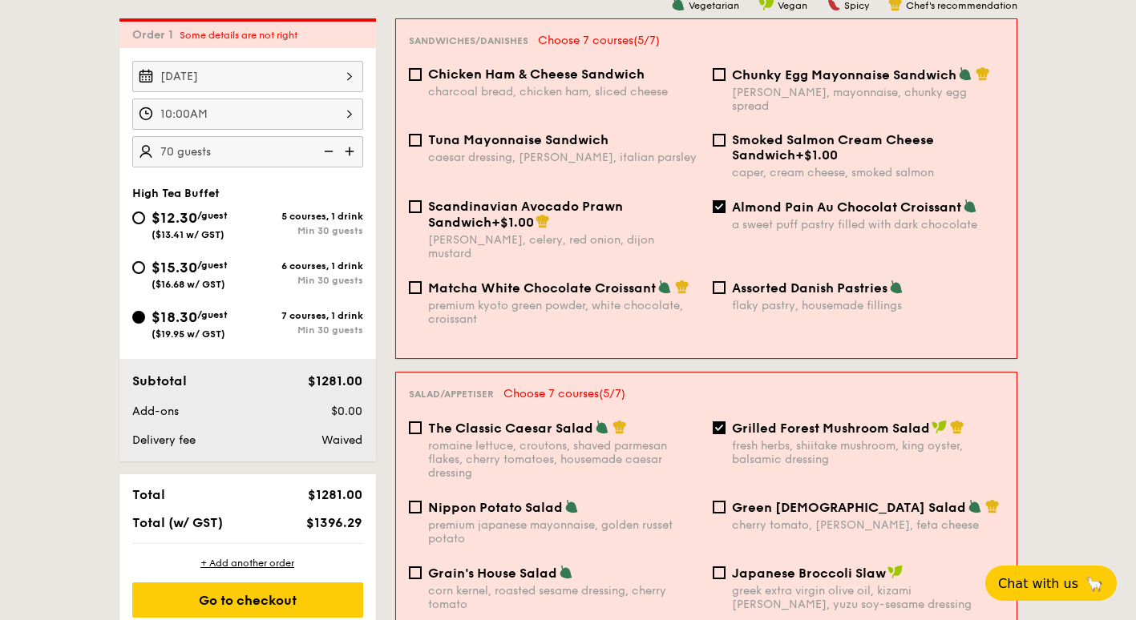
scroll to position [428, 0]
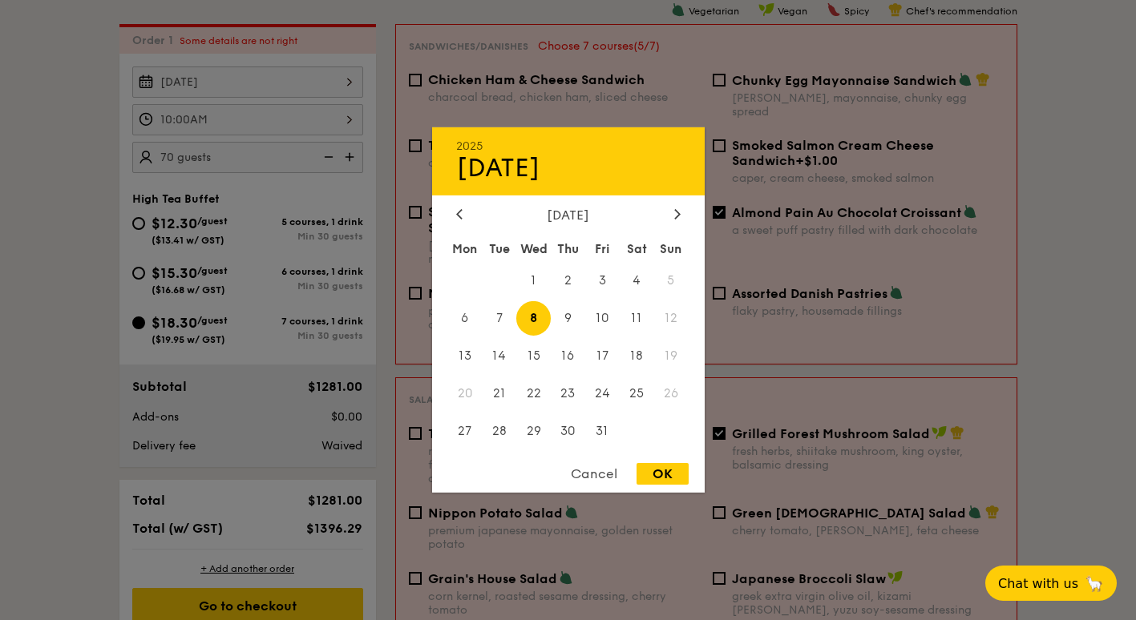
click at [301, 83] on div "[DATE] 2025 Oct [DATE] Tue Wed Thu Fri Sat Sun 1 2 3 4 5 6 7 8 9 10 11 12 13 14…" at bounding box center [247, 82] width 231 height 31
click at [533, 325] on span "8" at bounding box center [533, 318] width 34 height 34
click at [664, 473] on div "OK" at bounding box center [662, 474] width 52 height 22
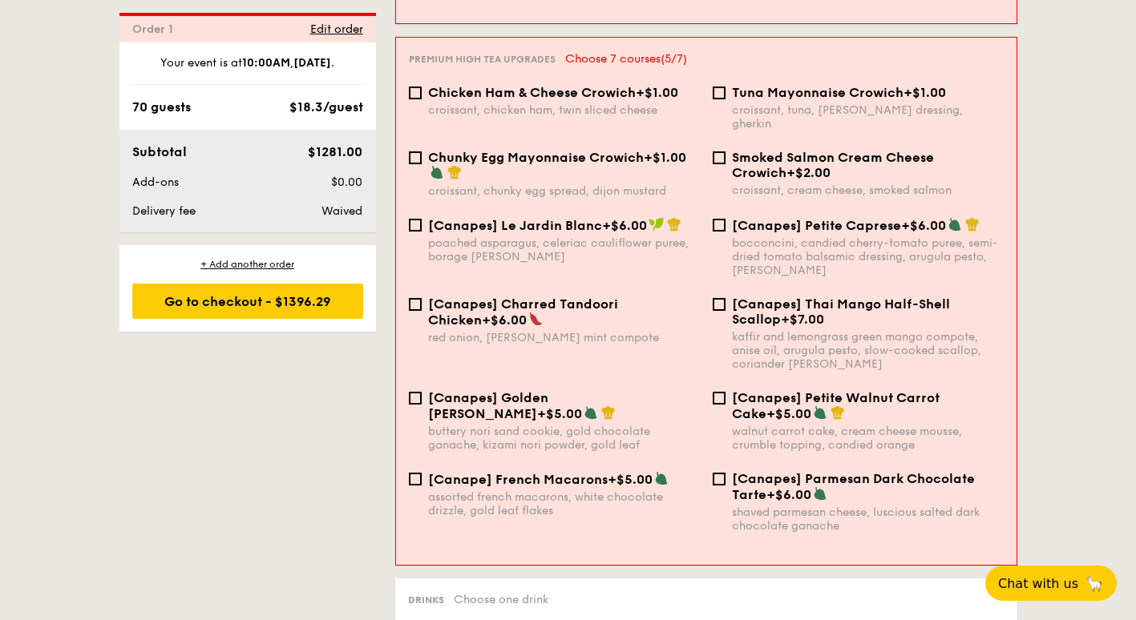
scroll to position [2031, 0]
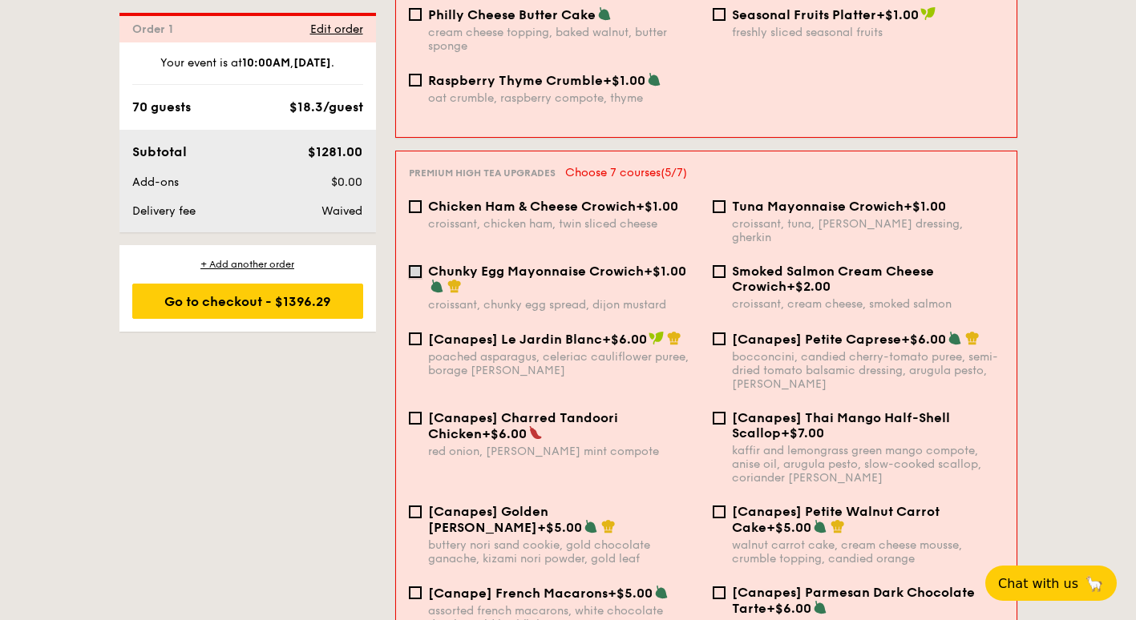
click at [418, 265] on input "Chunky Egg Mayonnaise Crowich +$1.00 croissant, chunky egg spread, dijon mustard" at bounding box center [415, 271] width 13 height 13
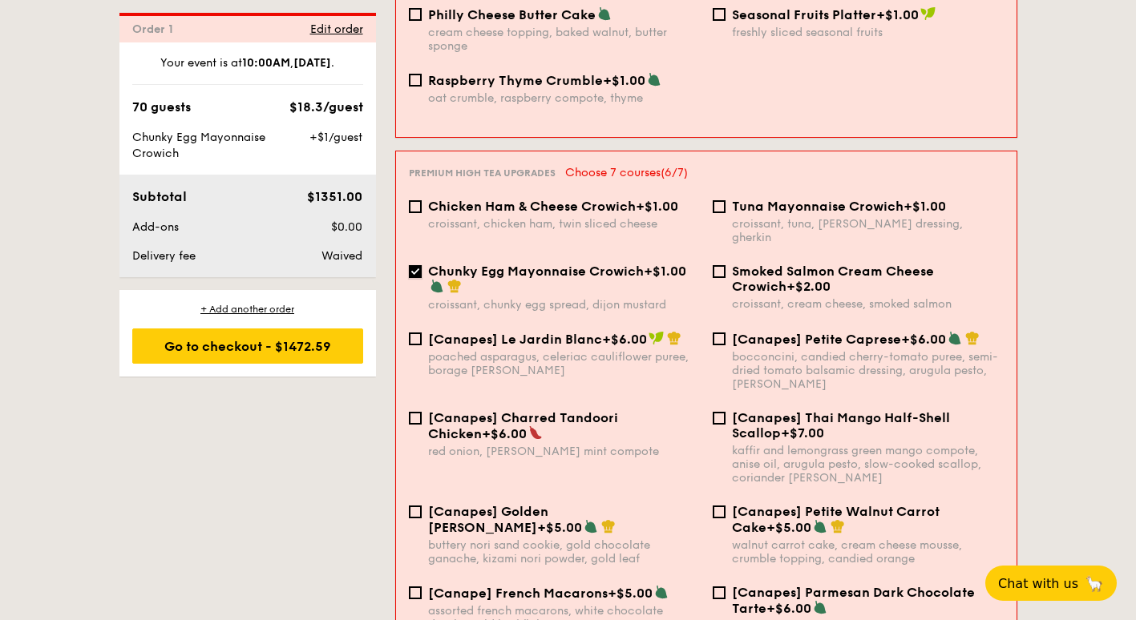
click at [412, 265] on input "Chunky Egg Mayonnaise Crowich +$1.00 croissant, chunky egg spread, dijon mustard" at bounding box center [415, 271] width 13 height 13
checkbox input "false"
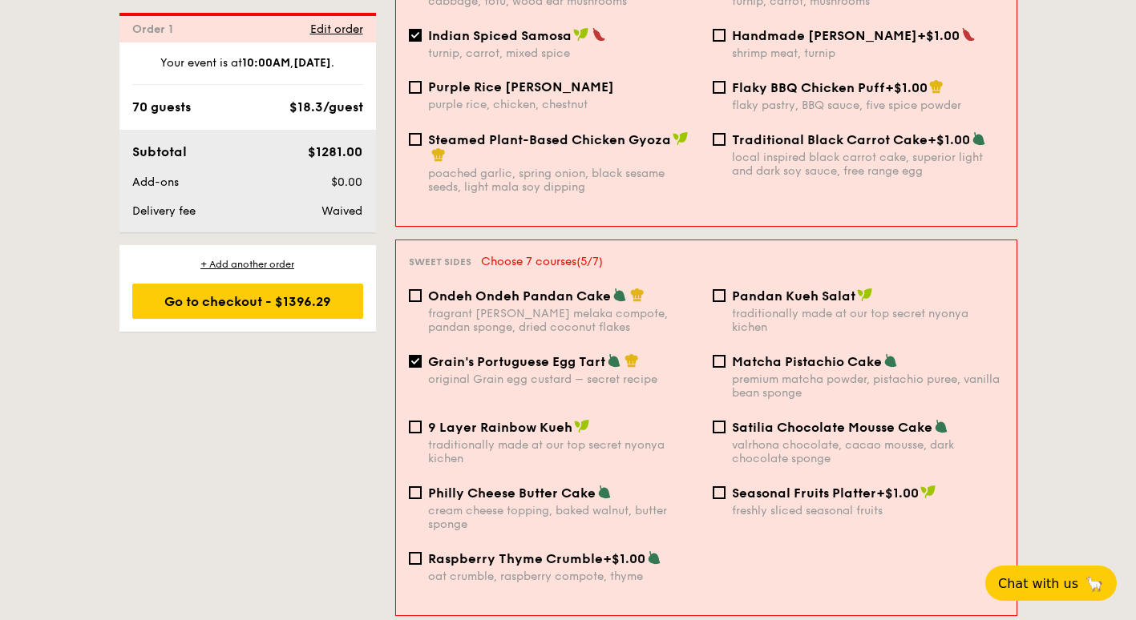
scroll to position [1550, 0]
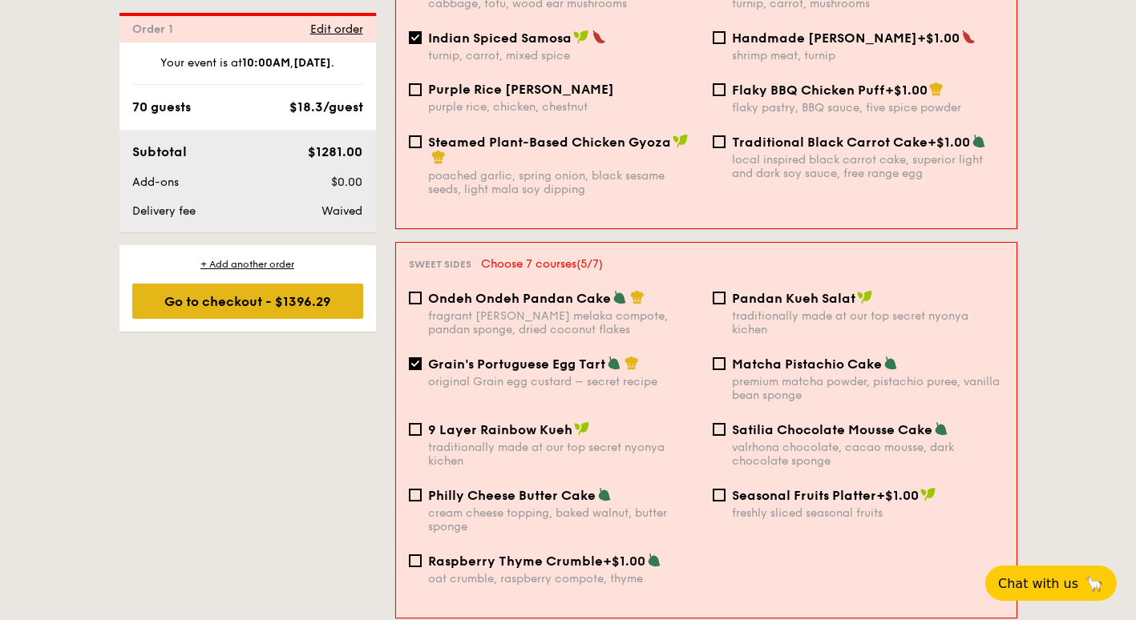
click at [301, 302] on div "Go to checkout - $1396.29" at bounding box center [247, 301] width 231 height 35
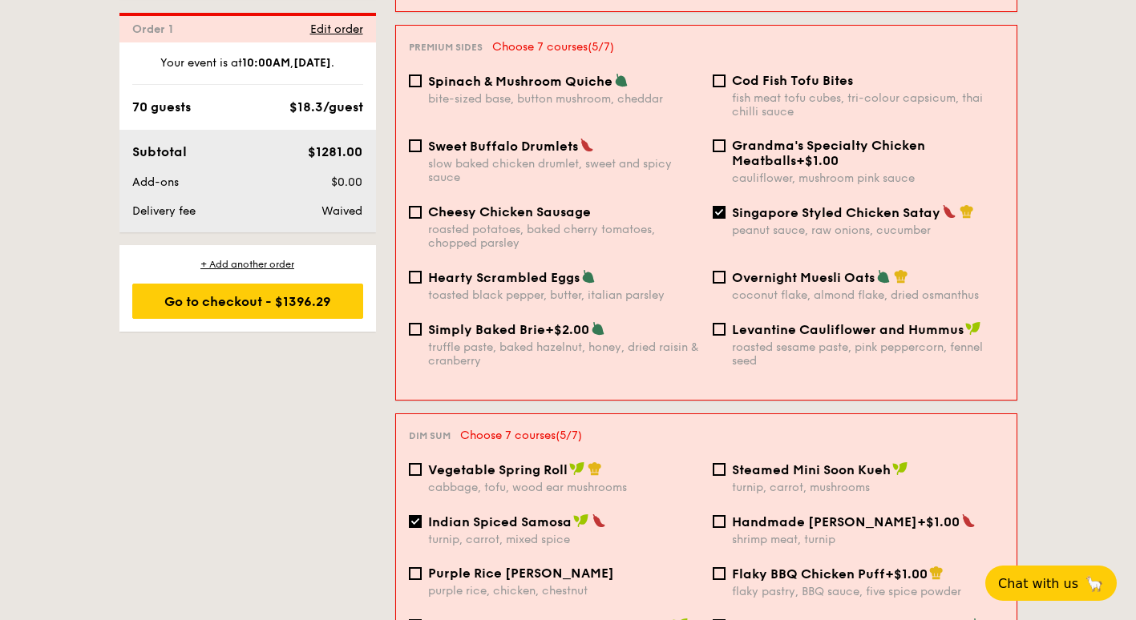
scroll to position [1230, 0]
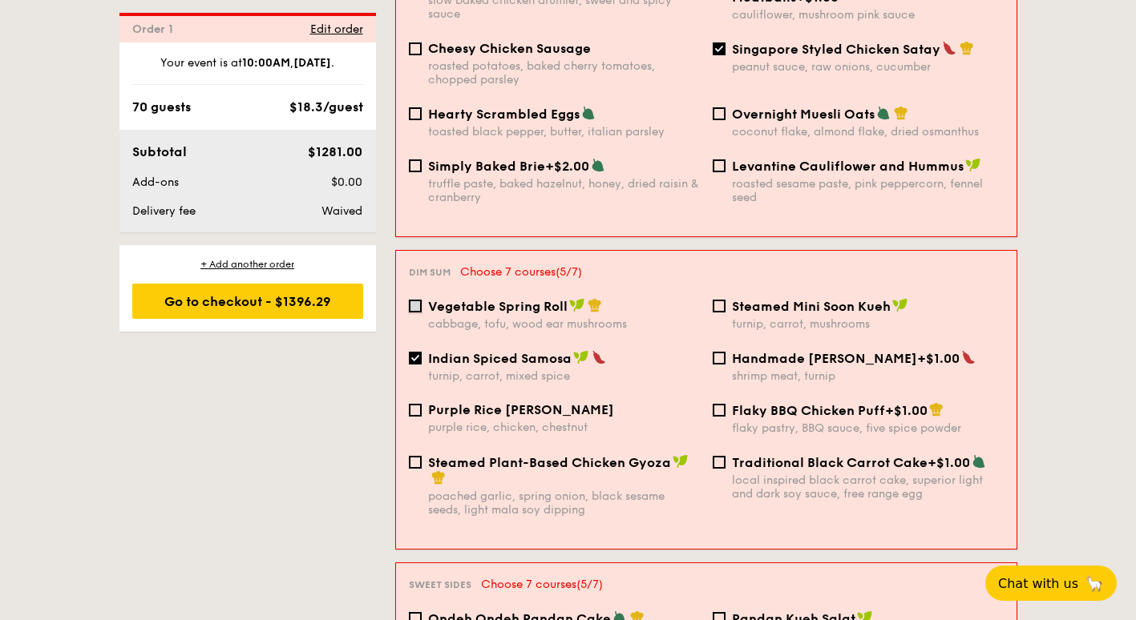
click at [412, 300] on input "Vegetable Spring Roll cabbage, tofu, wood ear mushrooms" at bounding box center [415, 306] width 13 height 13
checkbox input "true"
click at [412, 352] on input "Indian Spiced Samosa turnip, carrot, mixed spice" at bounding box center [415, 358] width 13 height 13
checkbox input "false"
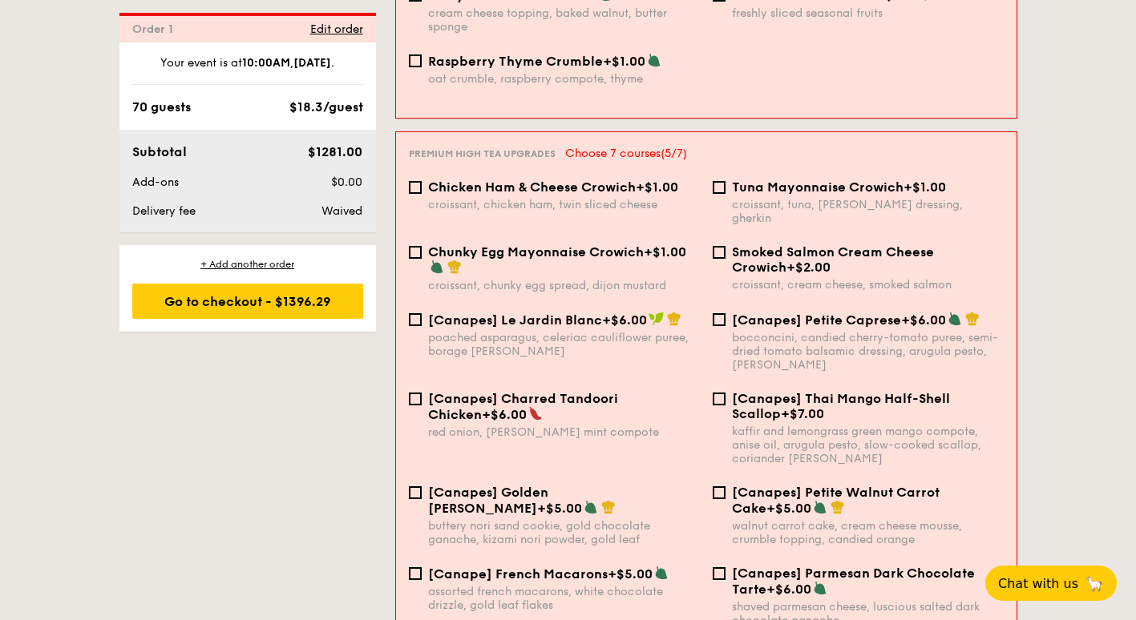
scroll to position [2031, 0]
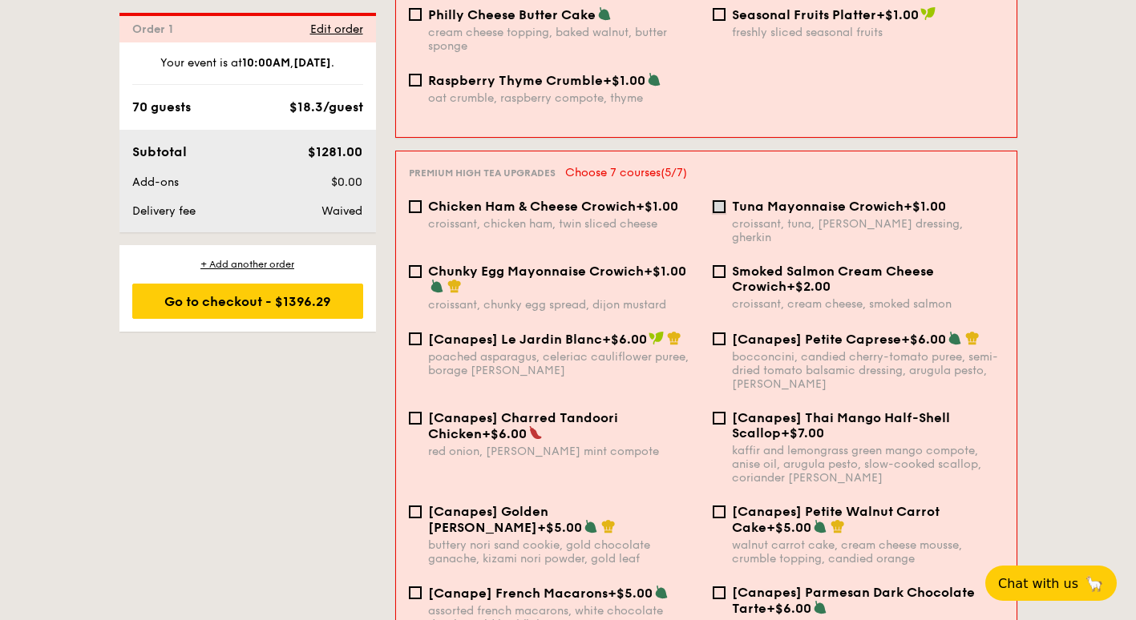
click at [718, 200] on input "Tuna Mayonnaise Crowich +$1.00 croissant, tuna, caesar dressing, gherkin" at bounding box center [719, 206] width 13 height 13
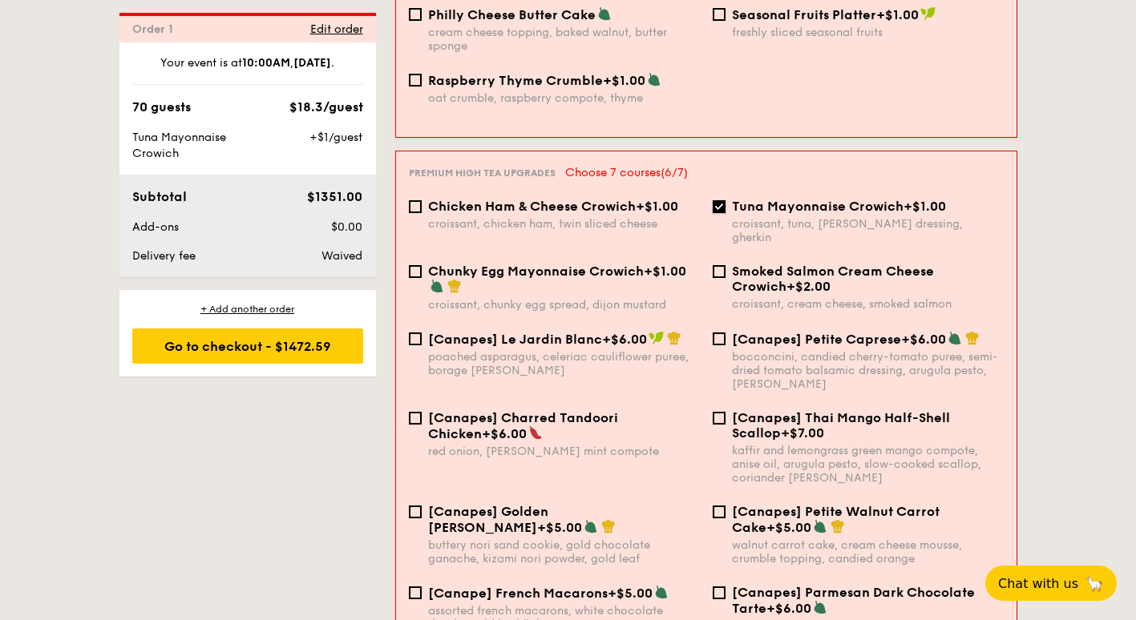
click at [718, 200] on input "Tuna Mayonnaise Crowich +$1.00 croissant, tuna, caesar dressing, gherkin" at bounding box center [719, 206] width 13 height 13
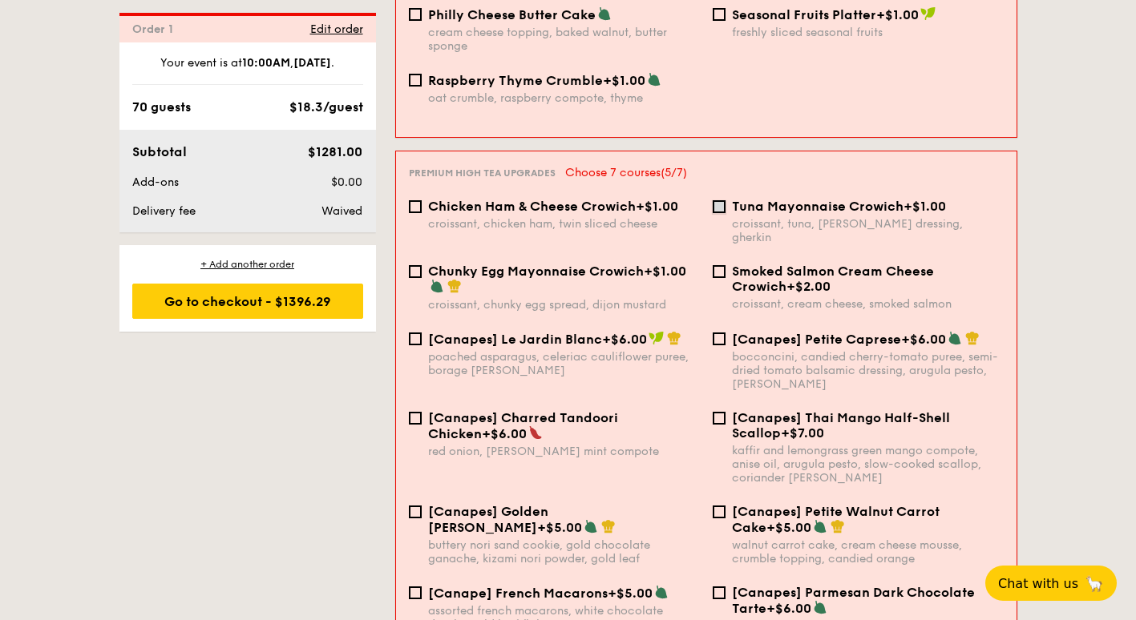
click at [718, 200] on input "Tuna Mayonnaise Crowich +$1.00 croissant, tuna, caesar dressing, gherkin" at bounding box center [719, 206] width 13 height 13
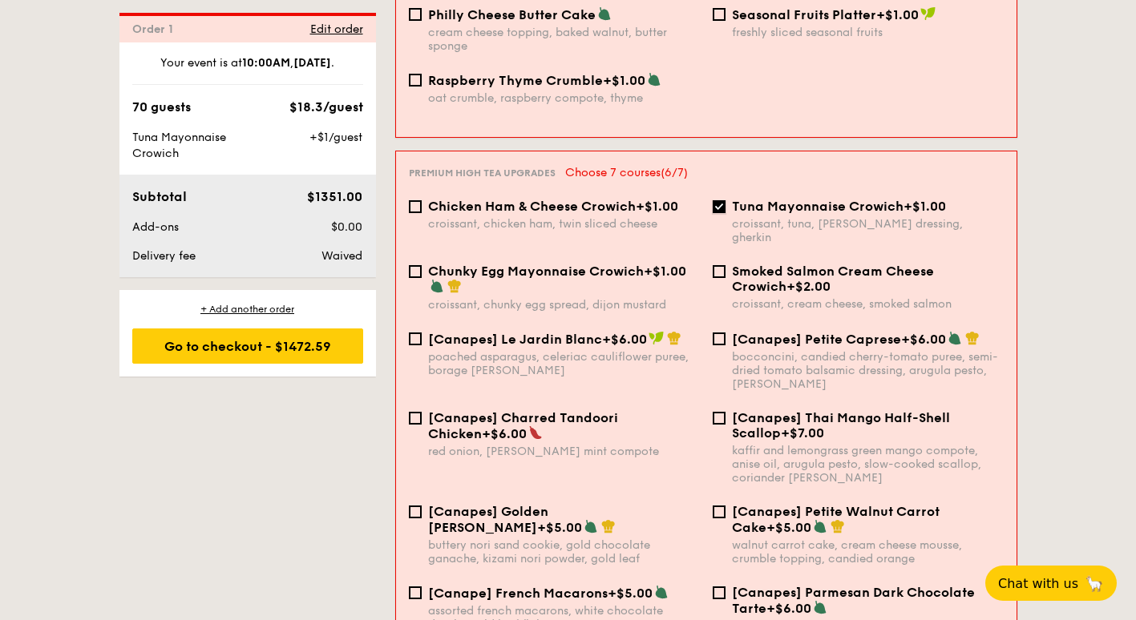
click at [718, 200] on input "Tuna Mayonnaise Crowich +$1.00 croissant, tuna, caesar dressing, gherkin" at bounding box center [719, 206] width 13 height 13
checkbox input "false"
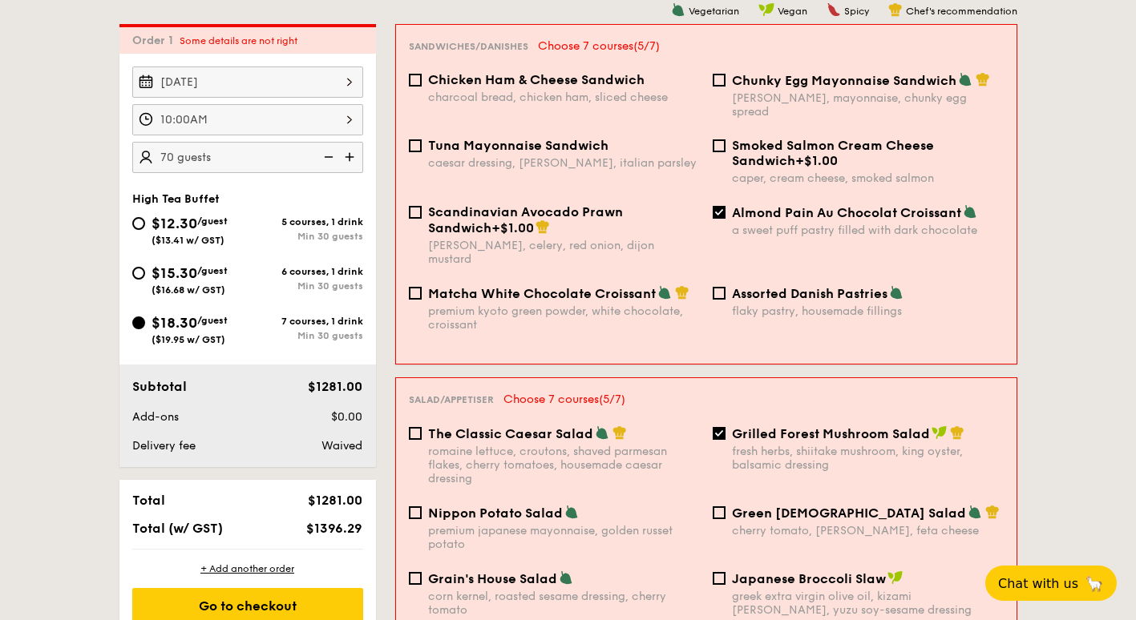
scroll to position [428, 0]
click at [204, 42] on span "Some details are not right" at bounding box center [239, 40] width 118 height 11
